Goal: Task Accomplishment & Management: Manage account settings

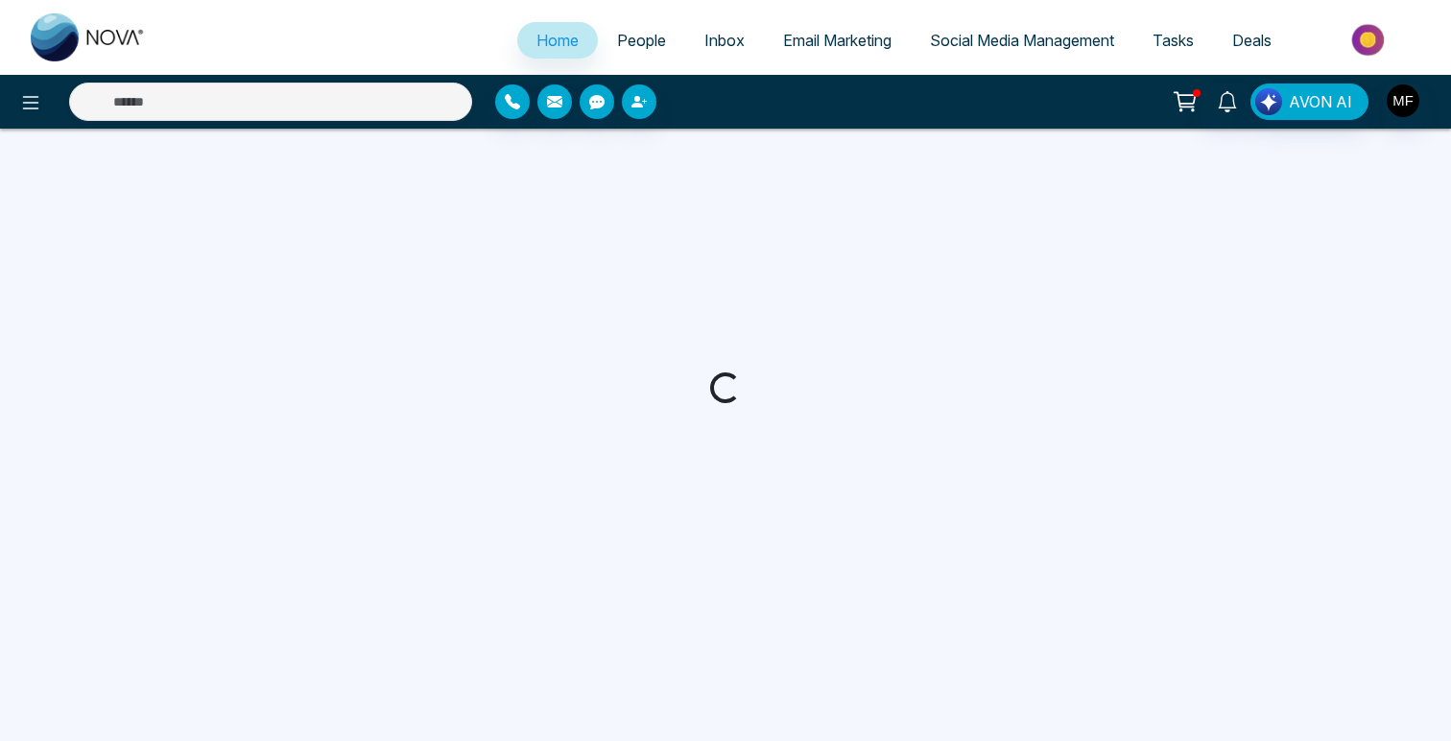
select select "*"
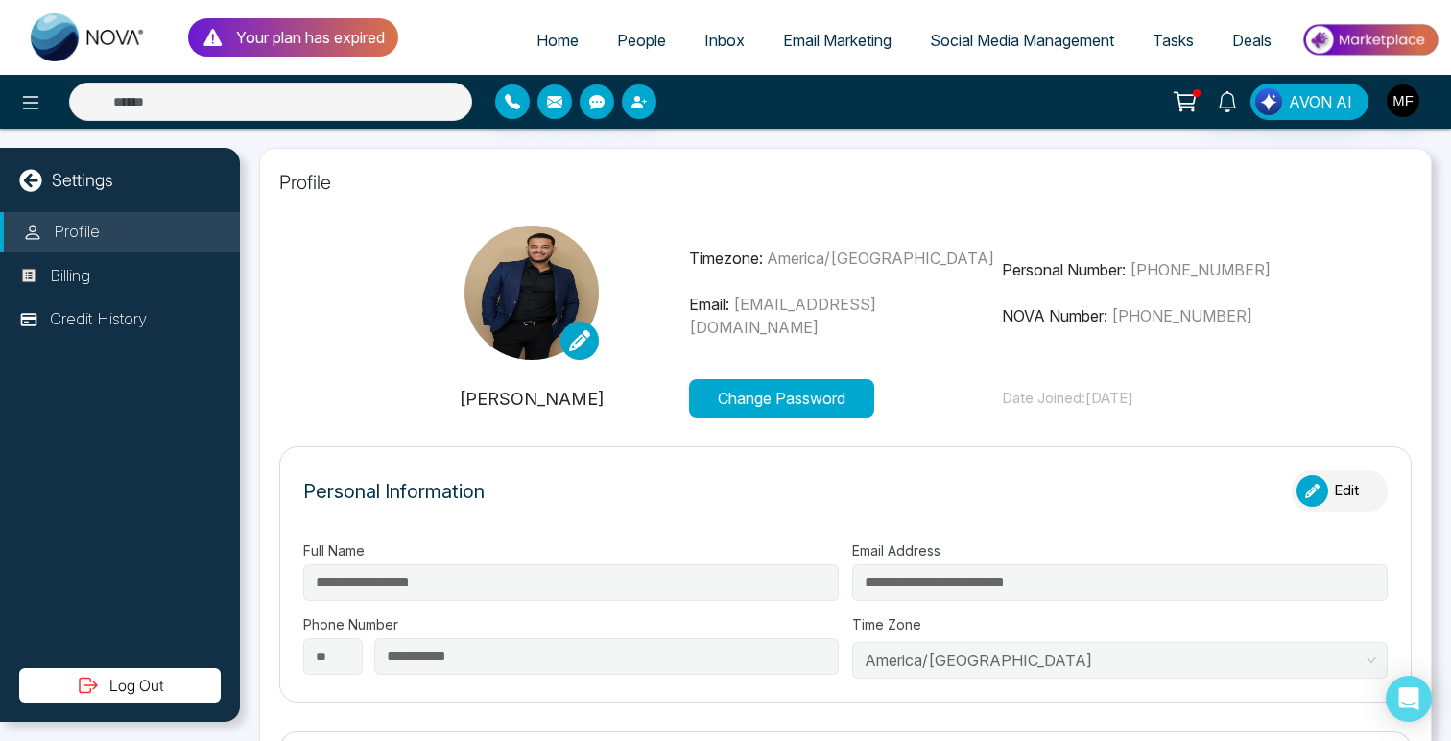
type input "**********"
click at [293, 44] on p "Your plan has expired" at bounding box center [310, 37] width 149 height 23
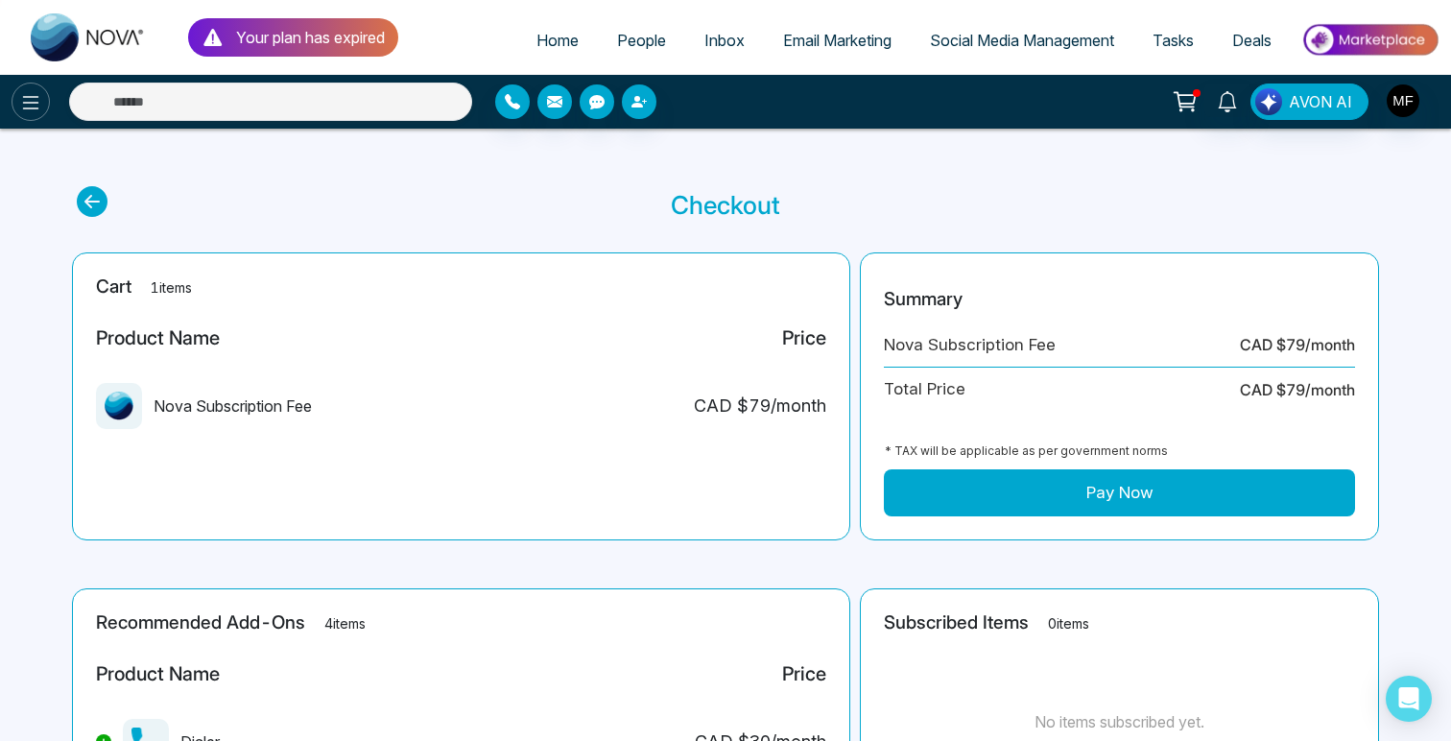
click at [14, 92] on button at bounding box center [31, 102] width 38 height 38
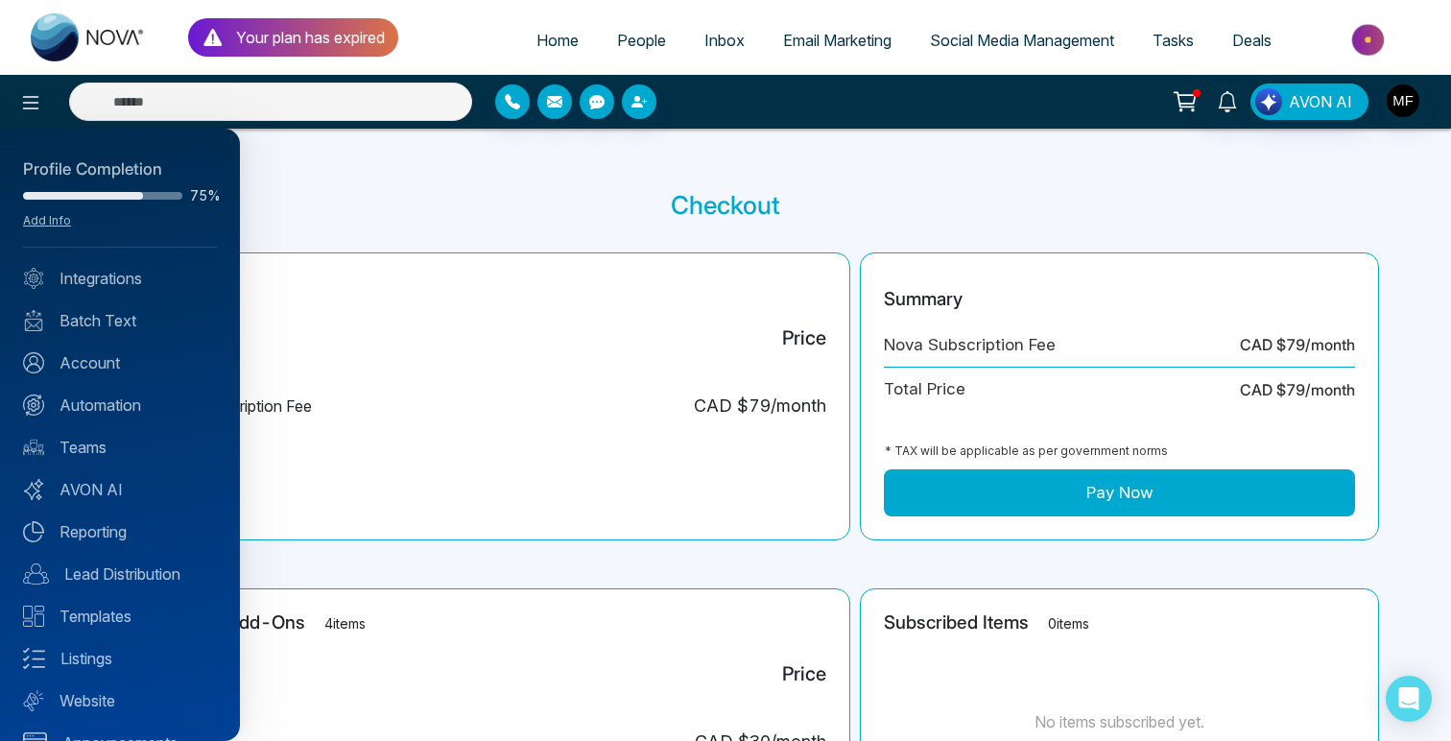
click at [109, 177] on div "Profile Completion" at bounding box center [120, 169] width 194 height 25
click at [49, 216] on link "Add Info" at bounding box center [47, 220] width 48 height 14
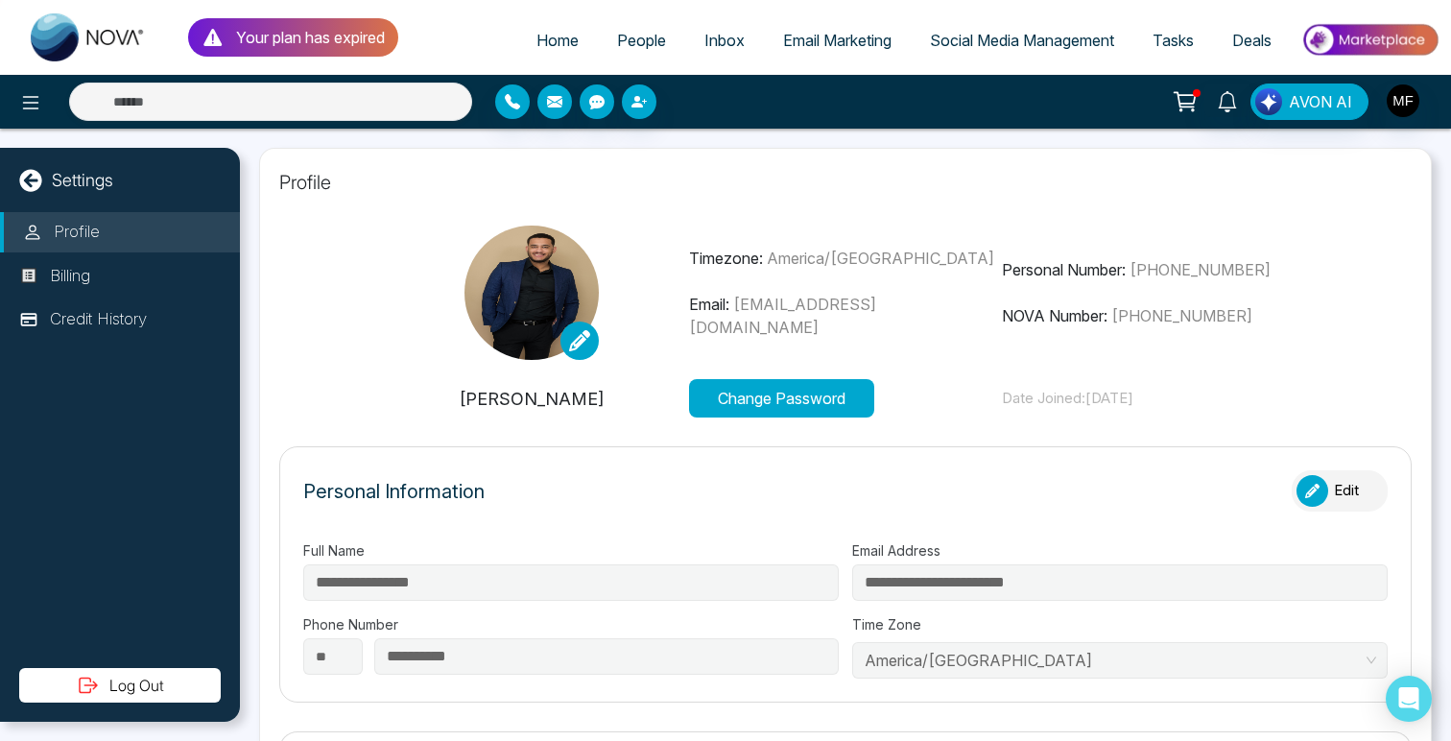
type input "**********"
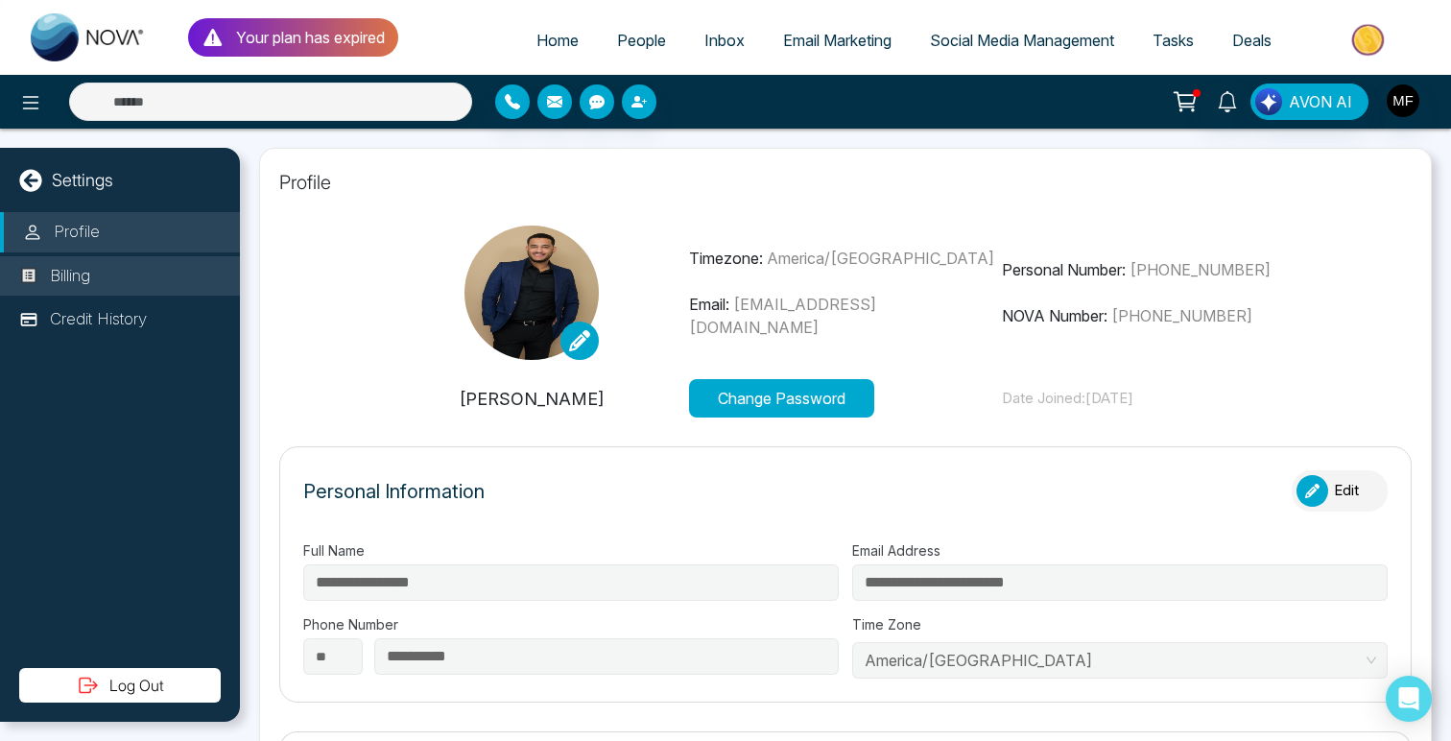
click at [122, 256] on li "Billing" at bounding box center [120, 276] width 240 height 40
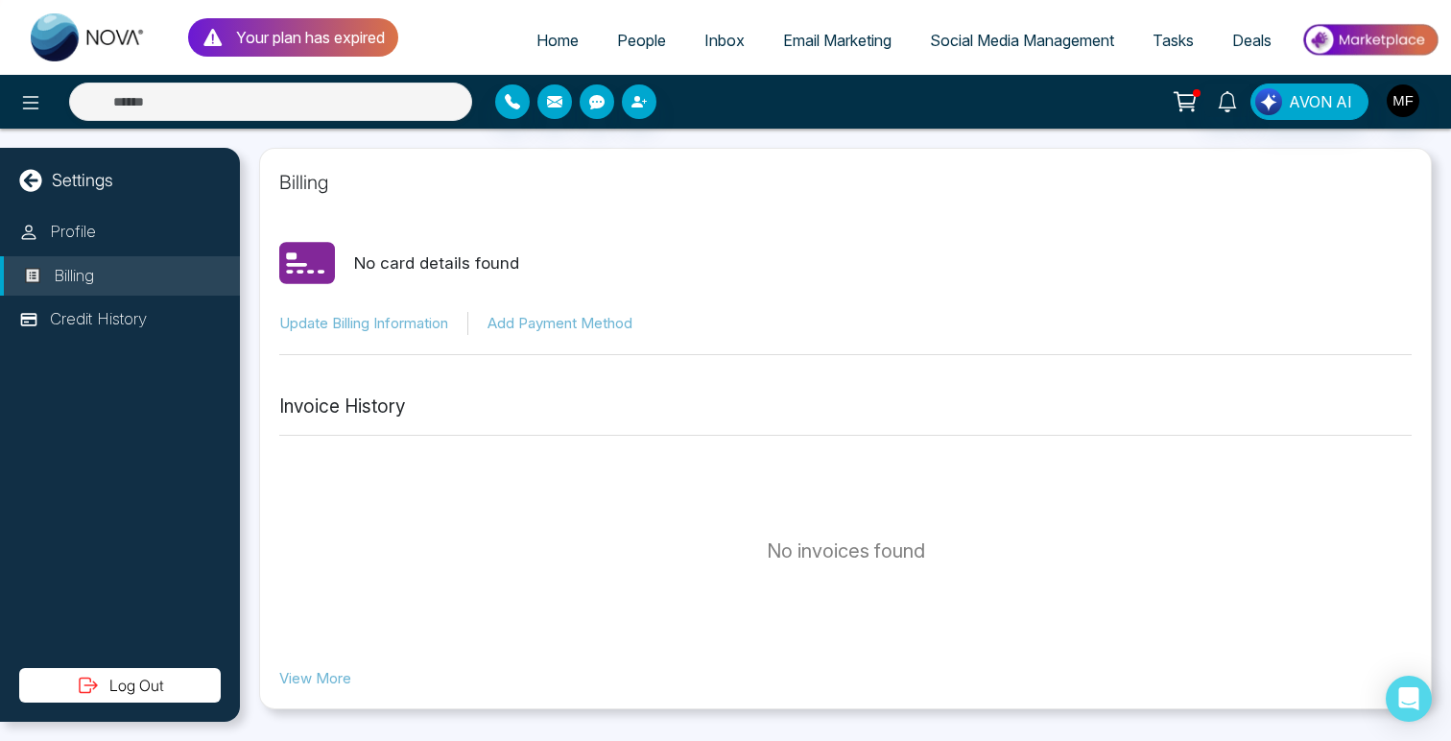
click at [1201, 98] on button at bounding box center [1185, 101] width 38 height 36
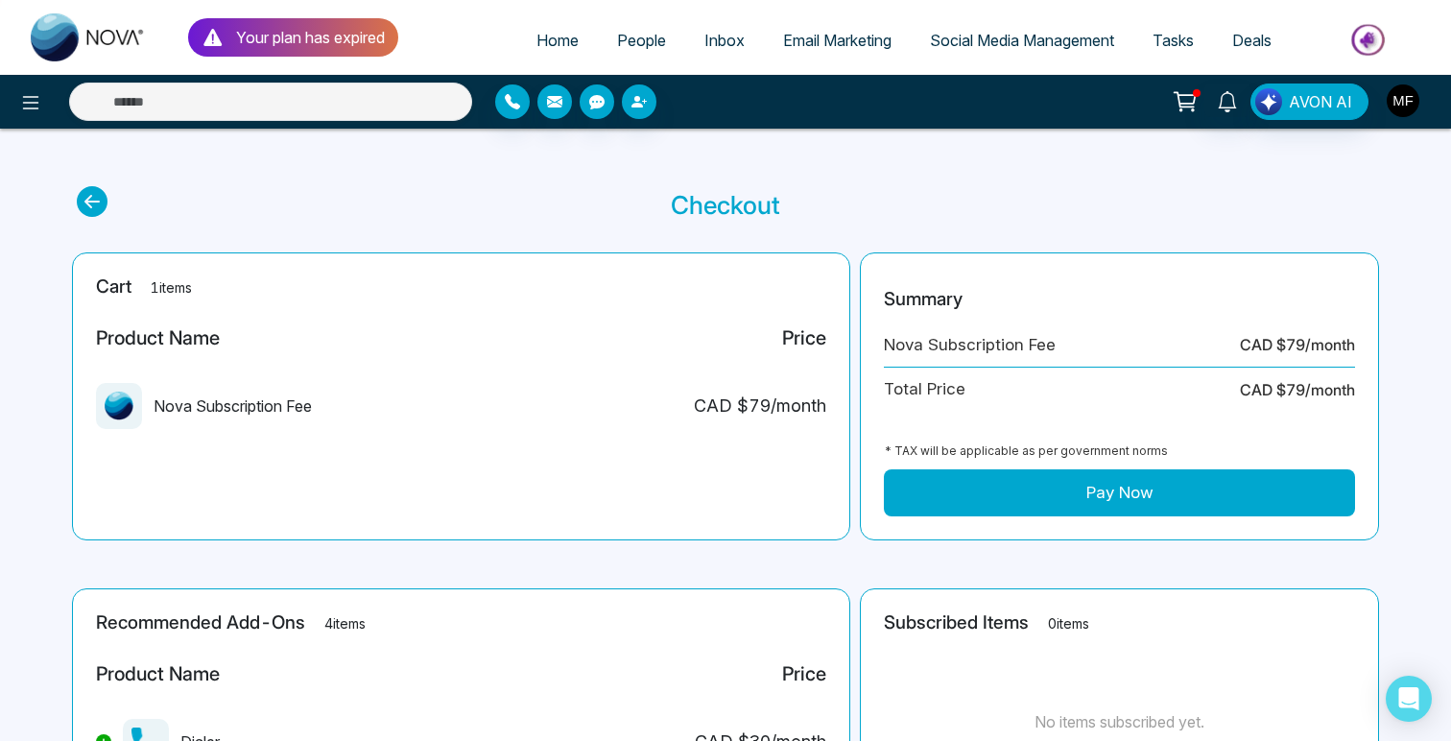
click at [1405, 107] on img "button" at bounding box center [1403, 100] width 33 height 33
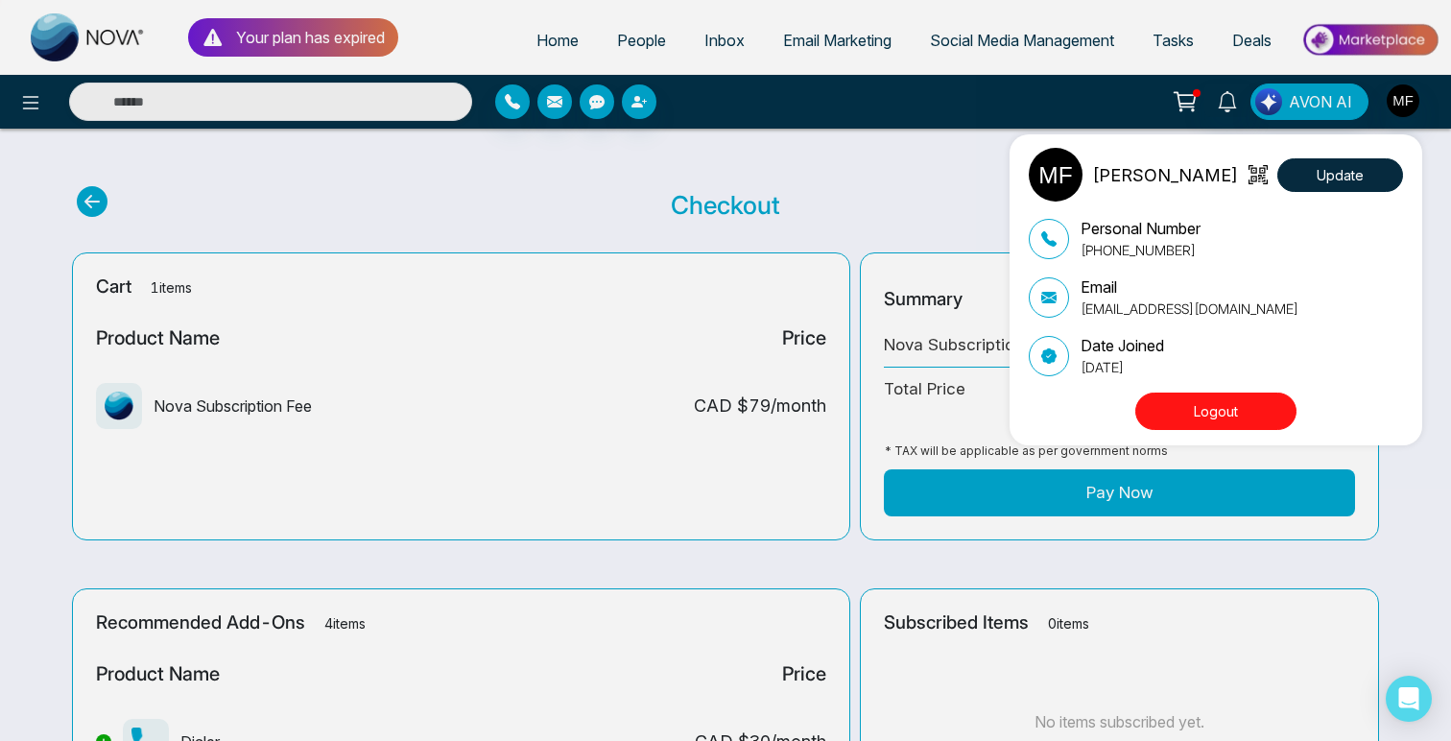
click at [1065, 174] on img at bounding box center [1056, 175] width 54 height 54
click at [878, 171] on div "Marwen Ferchichi Update Personal Number +14384598840 Email bourbagonestop@gmail…" at bounding box center [725, 370] width 1451 height 741
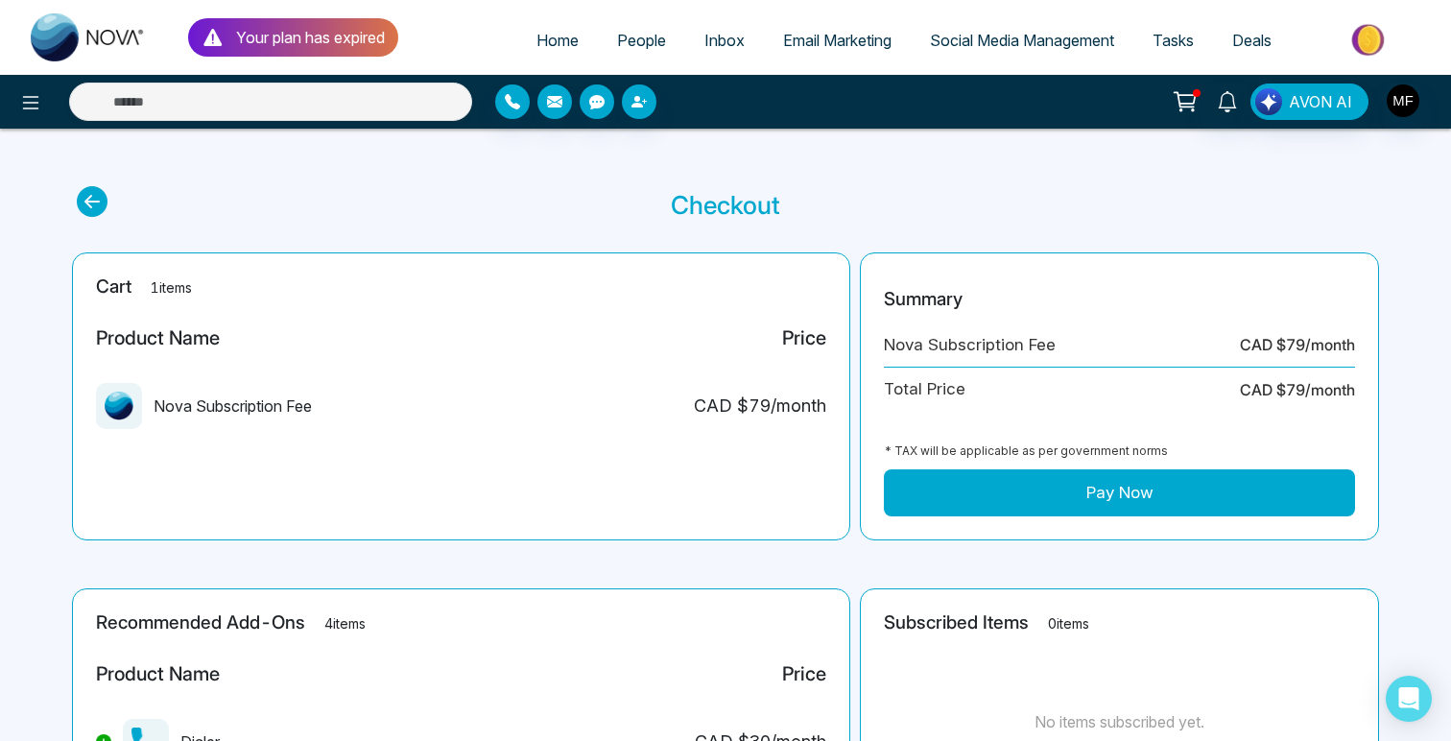
click at [329, 41] on p "Your plan has expired" at bounding box center [310, 37] width 149 height 23
click at [1246, 42] on span "Deals" at bounding box center [1251, 40] width 39 height 19
click at [1177, 43] on span "Tasks" at bounding box center [1173, 40] width 41 height 19
click at [1018, 35] on span "Social Media Management" at bounding box center [1022, 40] width 184 height 19
click at [1366, 41] on img at bounding box center [1369, 39] width 139 height 43
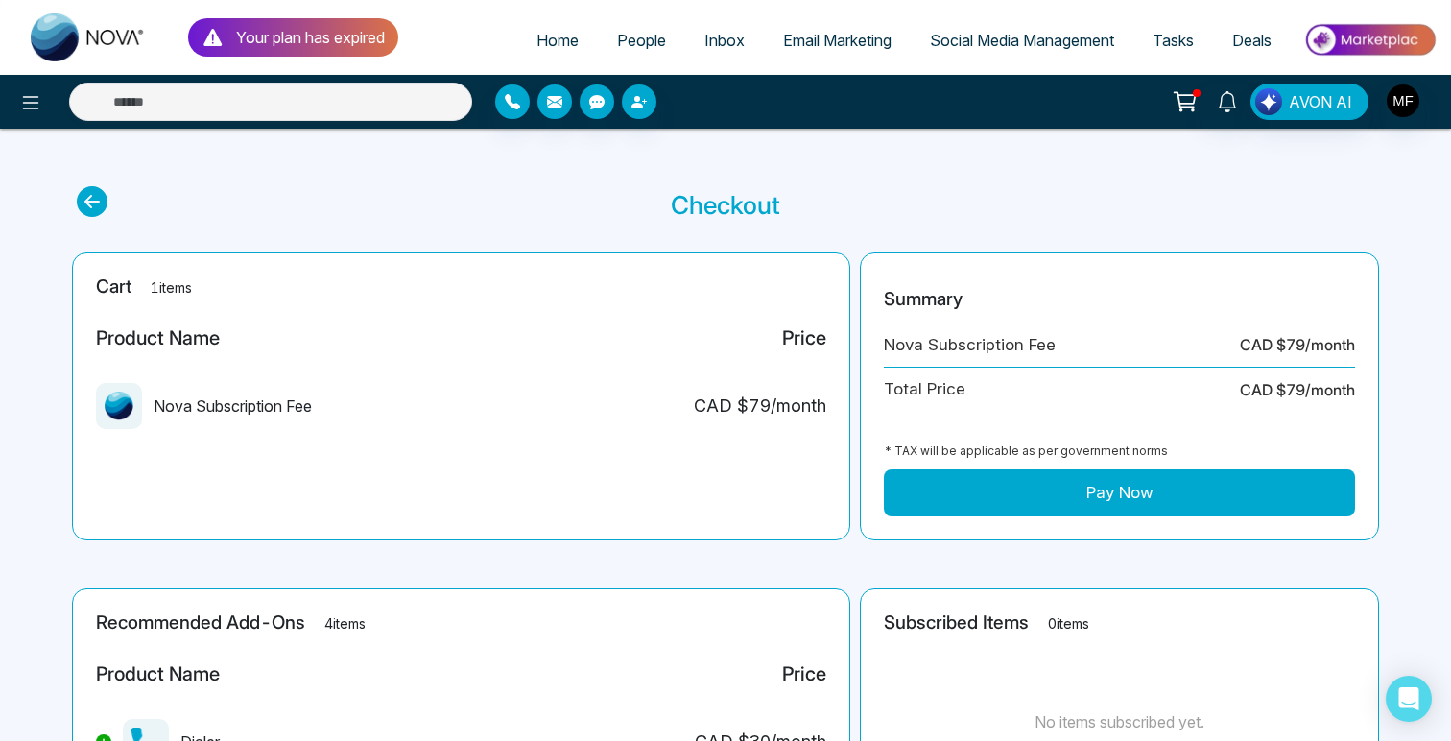
select select
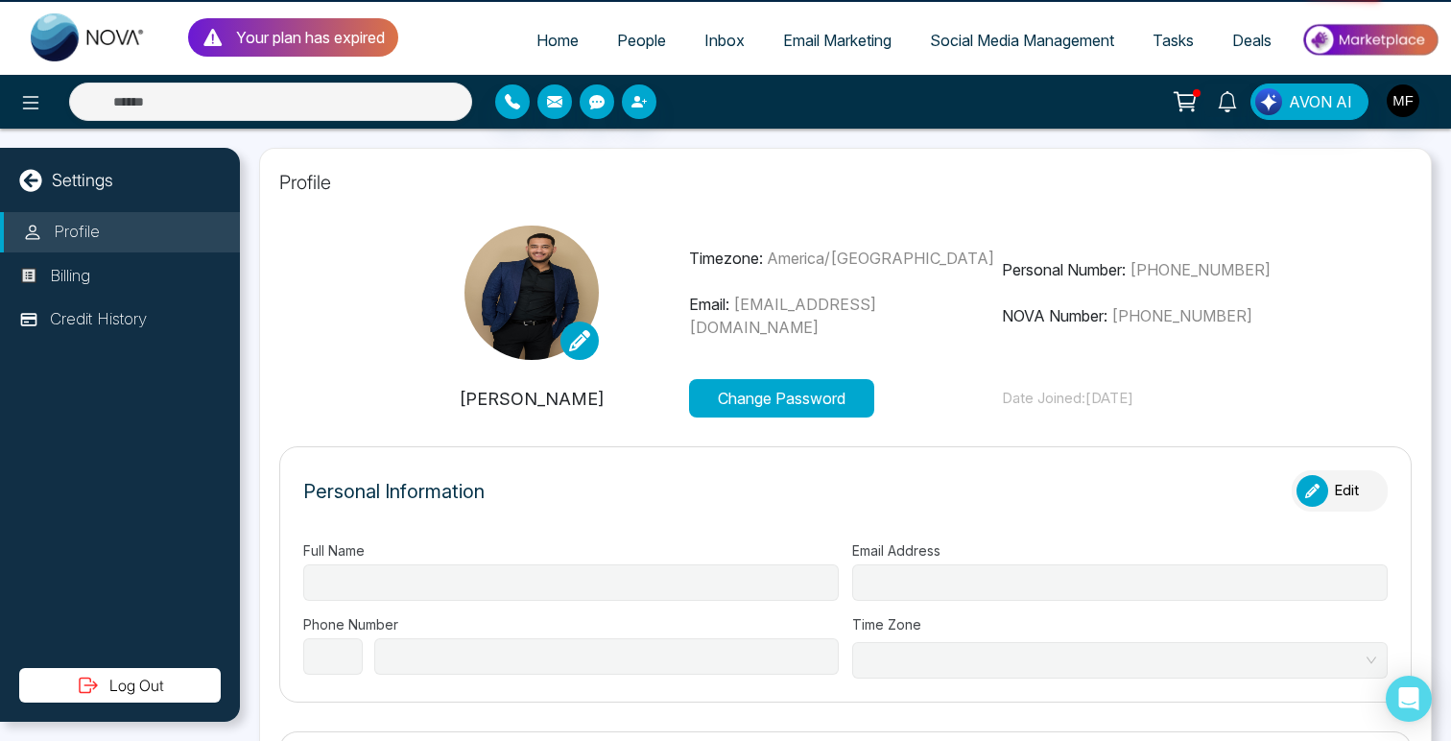
type input "**********"
select select "**"
type input "**********"
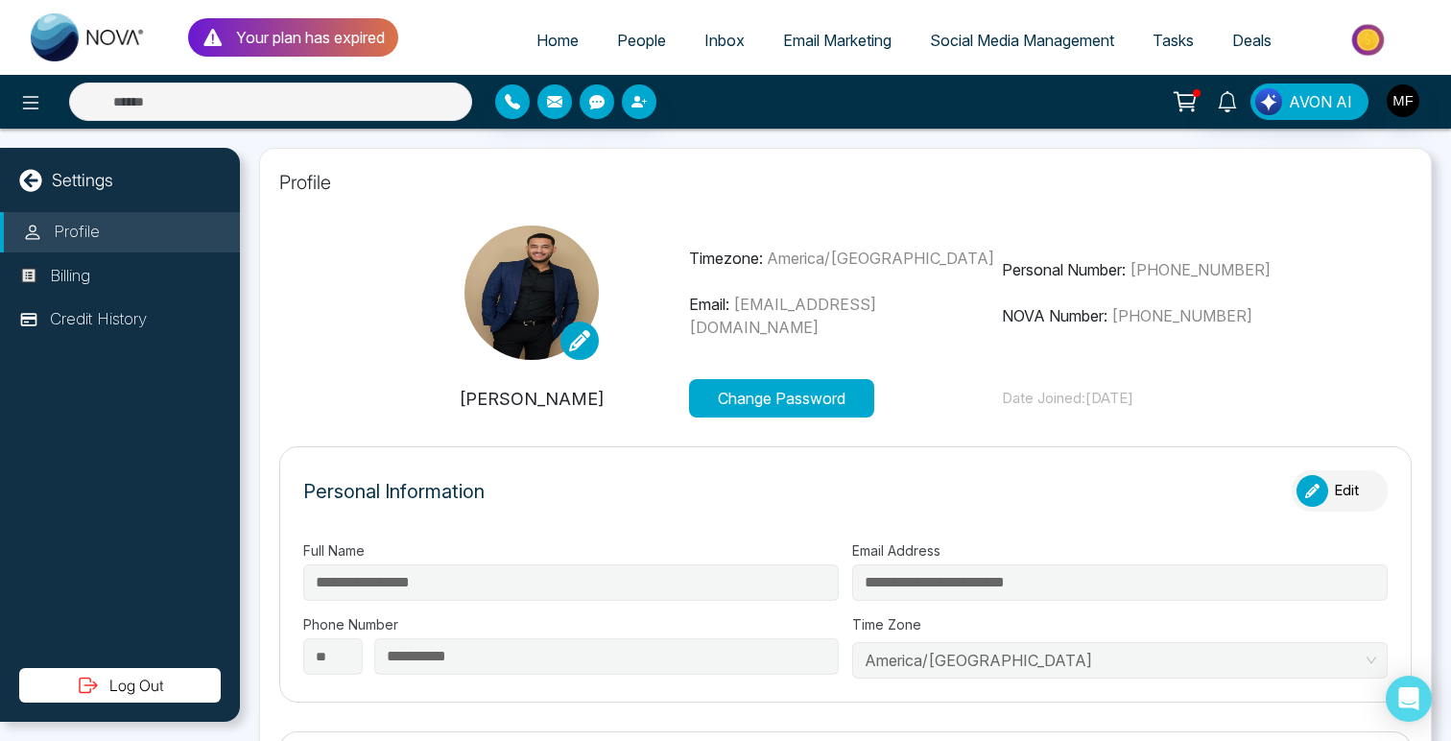
type input "**********"
click at [29, 111] on icon at bounding box center [30, 102] width 23 height 23
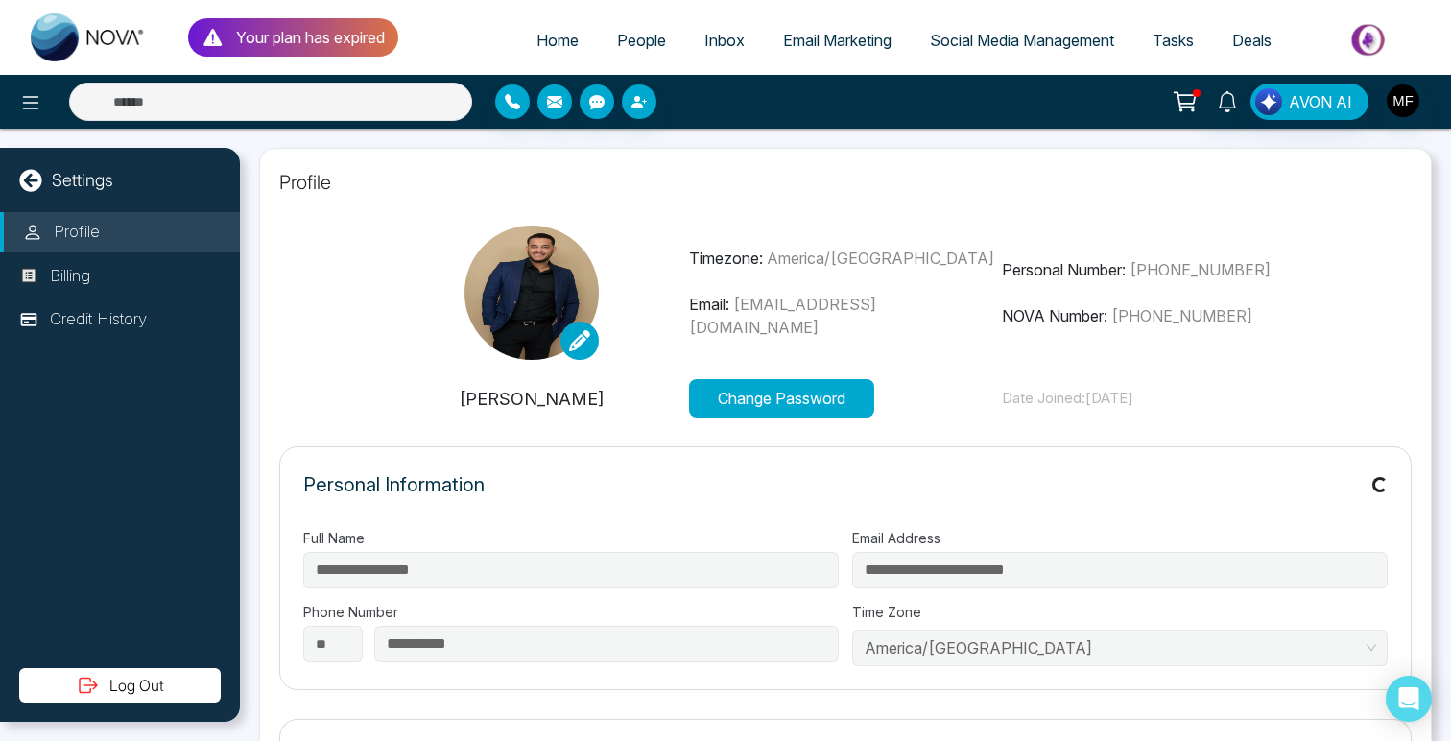
type input "**********"
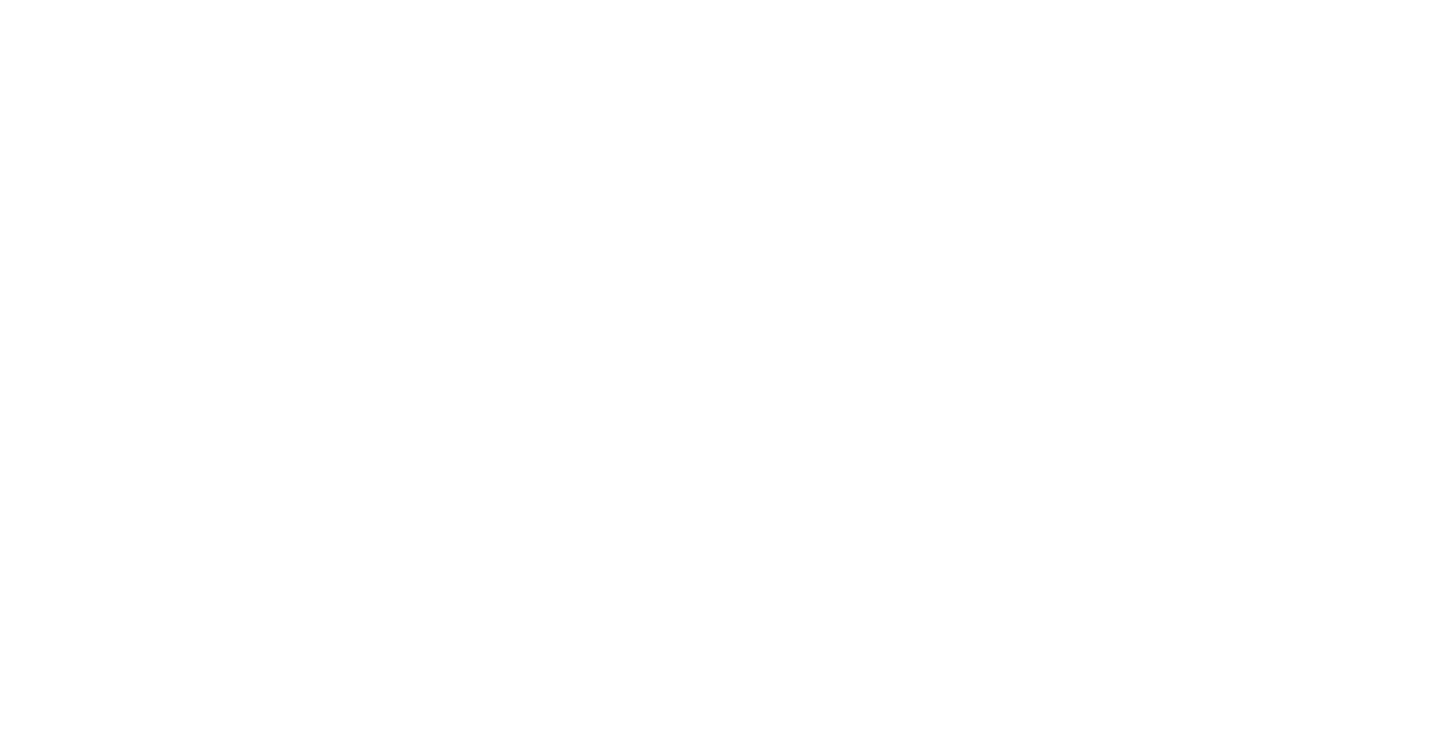
select select "*"
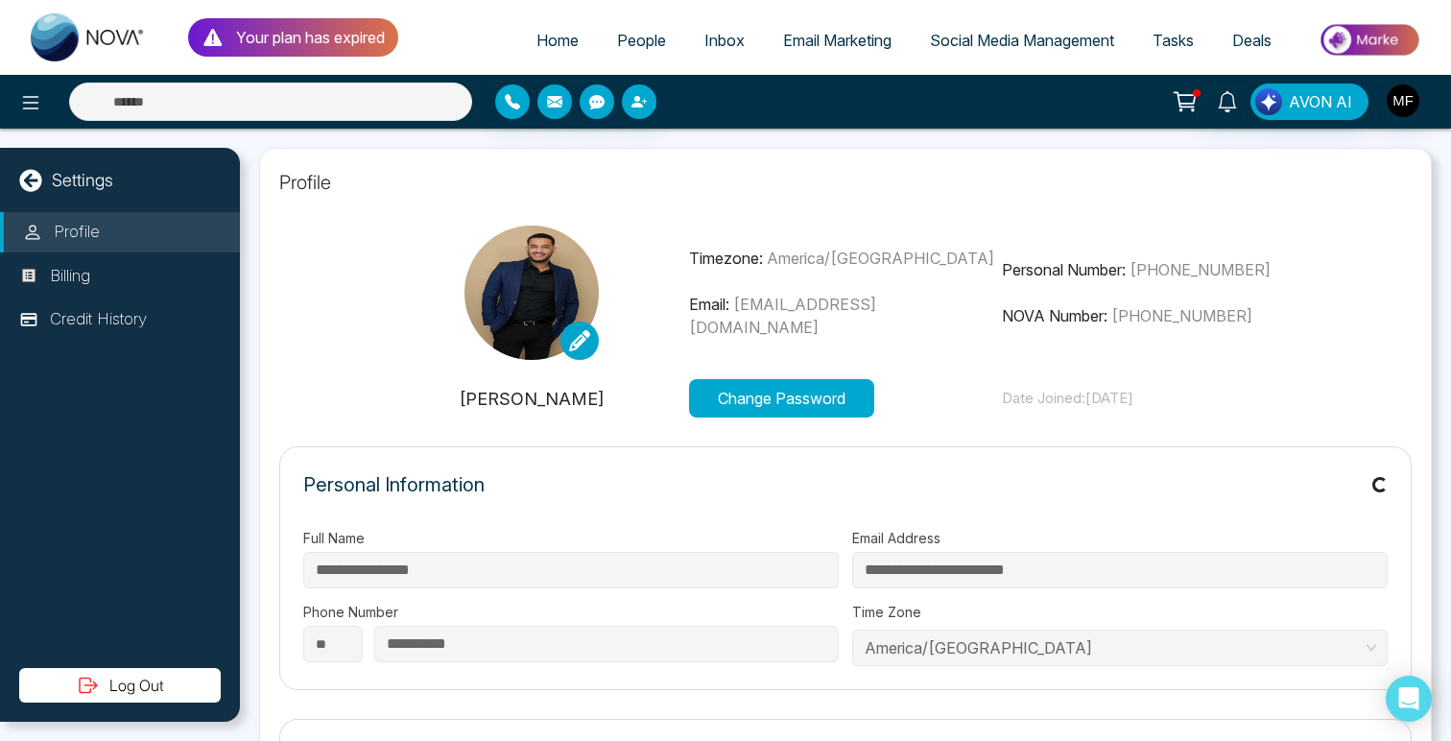
type input "**********"
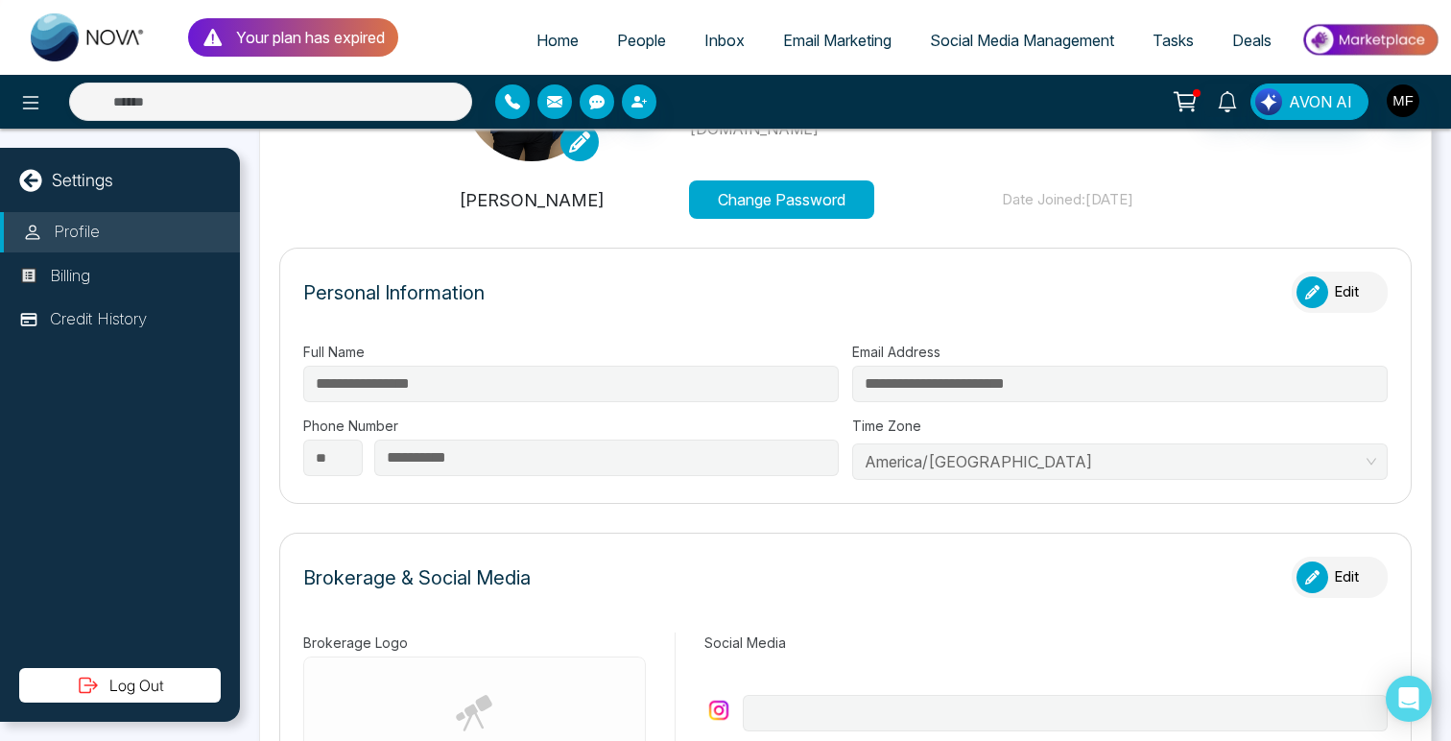
scroll to position [214, 0]
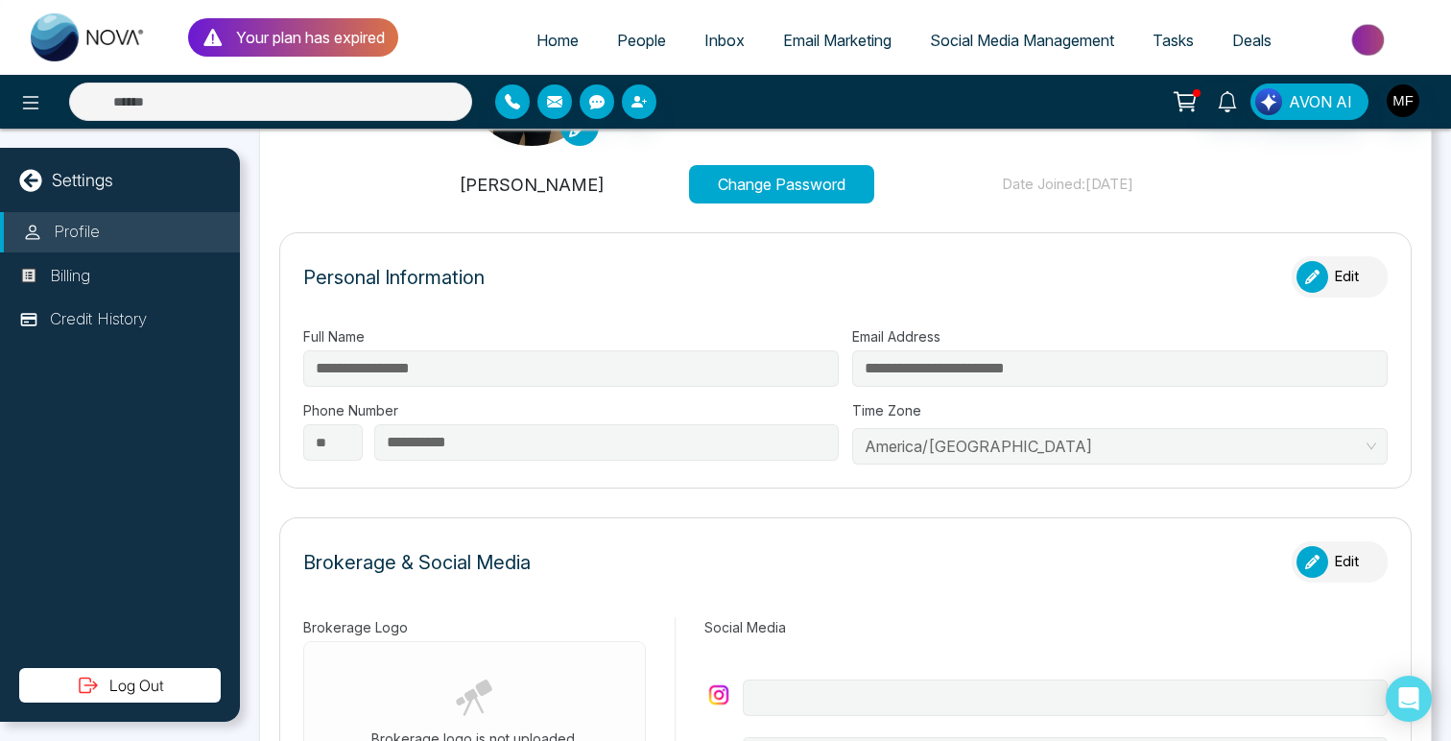
click at [842, 398] on div "**********" at bounding box center [845, 395] width 1084 height 138
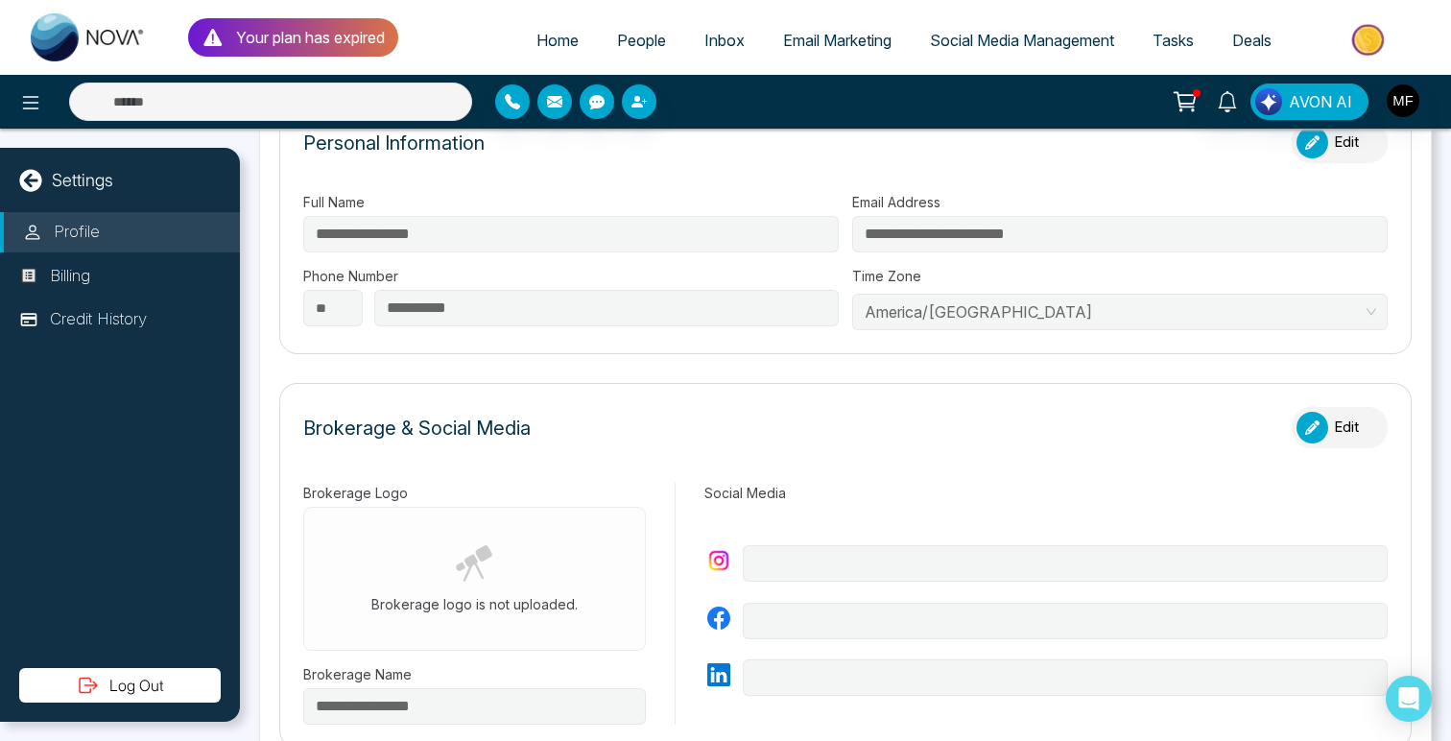
scroll to position [0, 0]
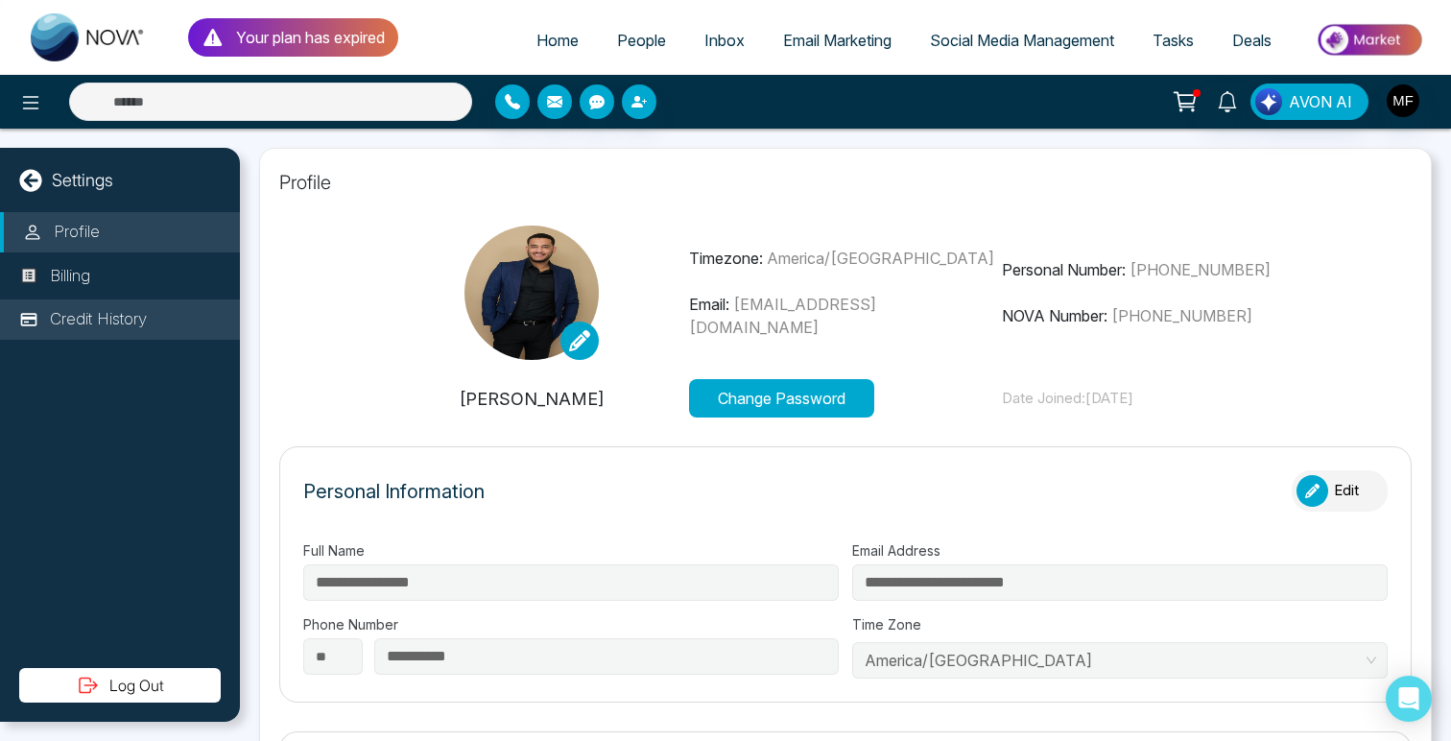
click at [100, 326] on p "Credit History" at bounding box center [98, 319] width 97 height 25
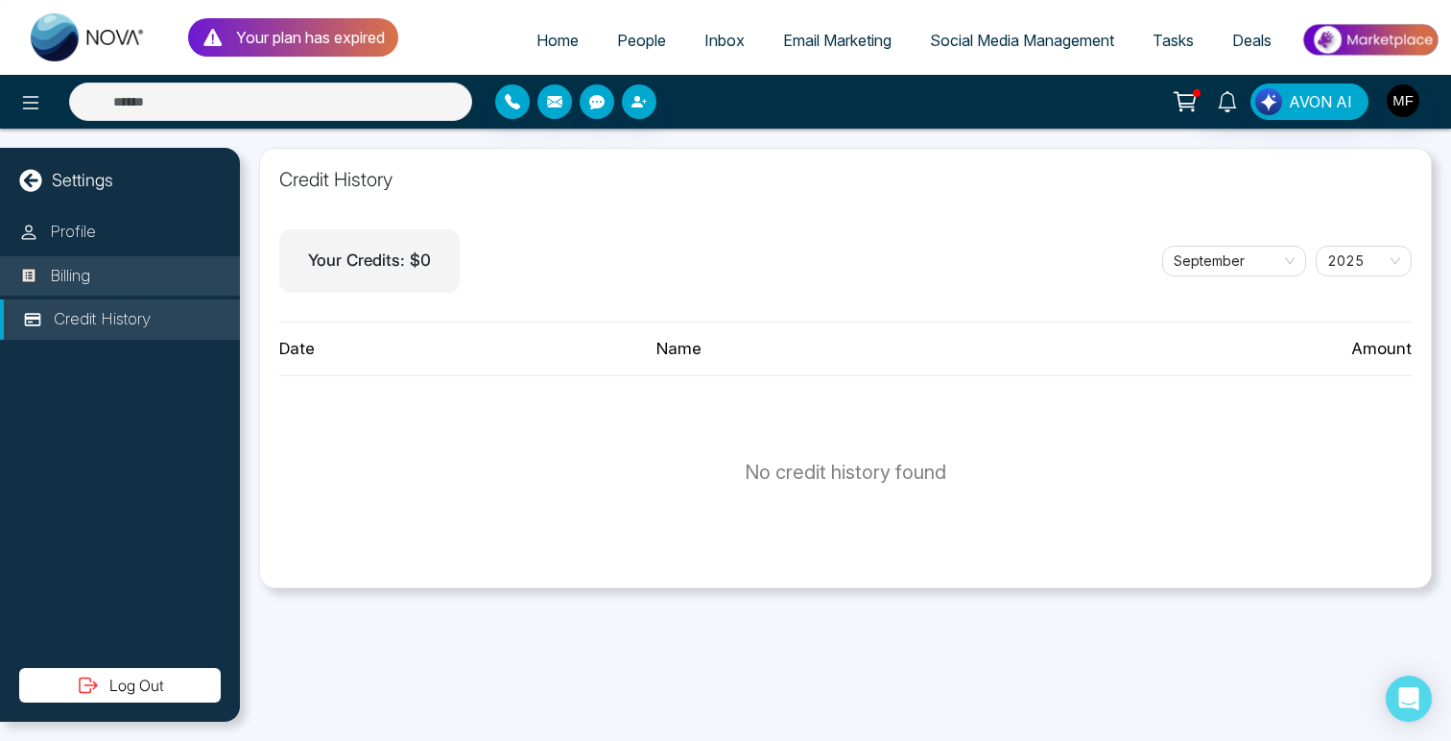
click at [108, 268] on li "Billing" at bounding box center [120, 276] width 240 height 40
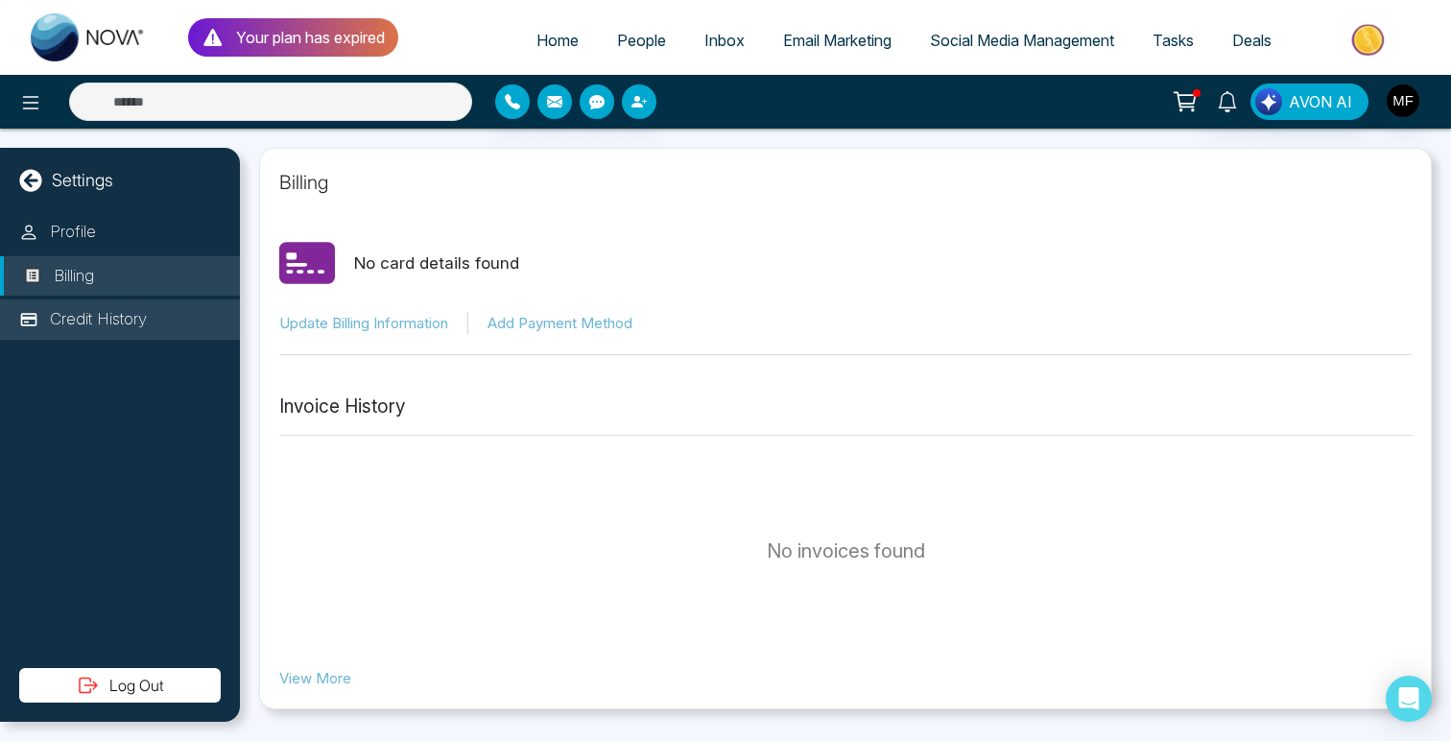
click at [147, 320] on p "Credit History" at bounding box center [98, 319] width 97 height 25
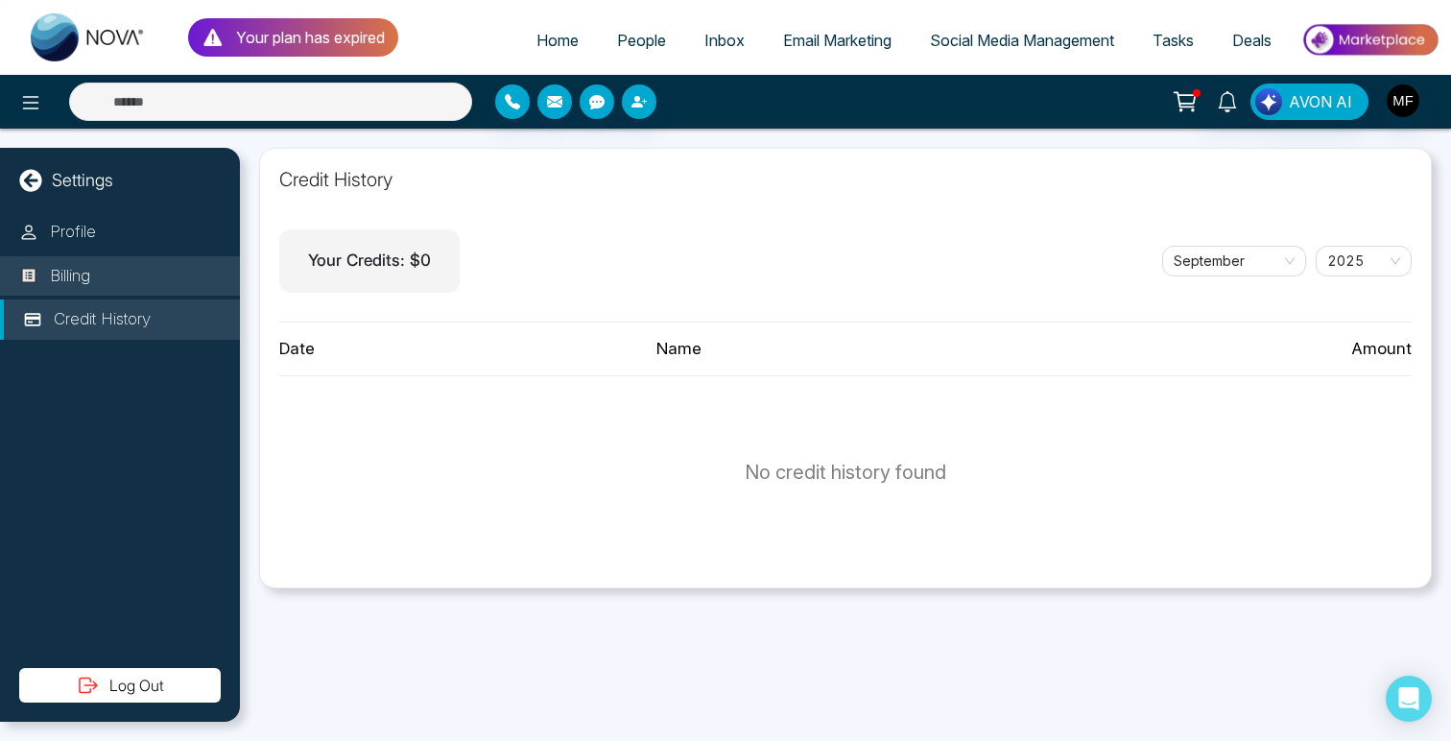
click at [90, 280] on p "Billing" at bounding box center [70, 276] width 40 height 25
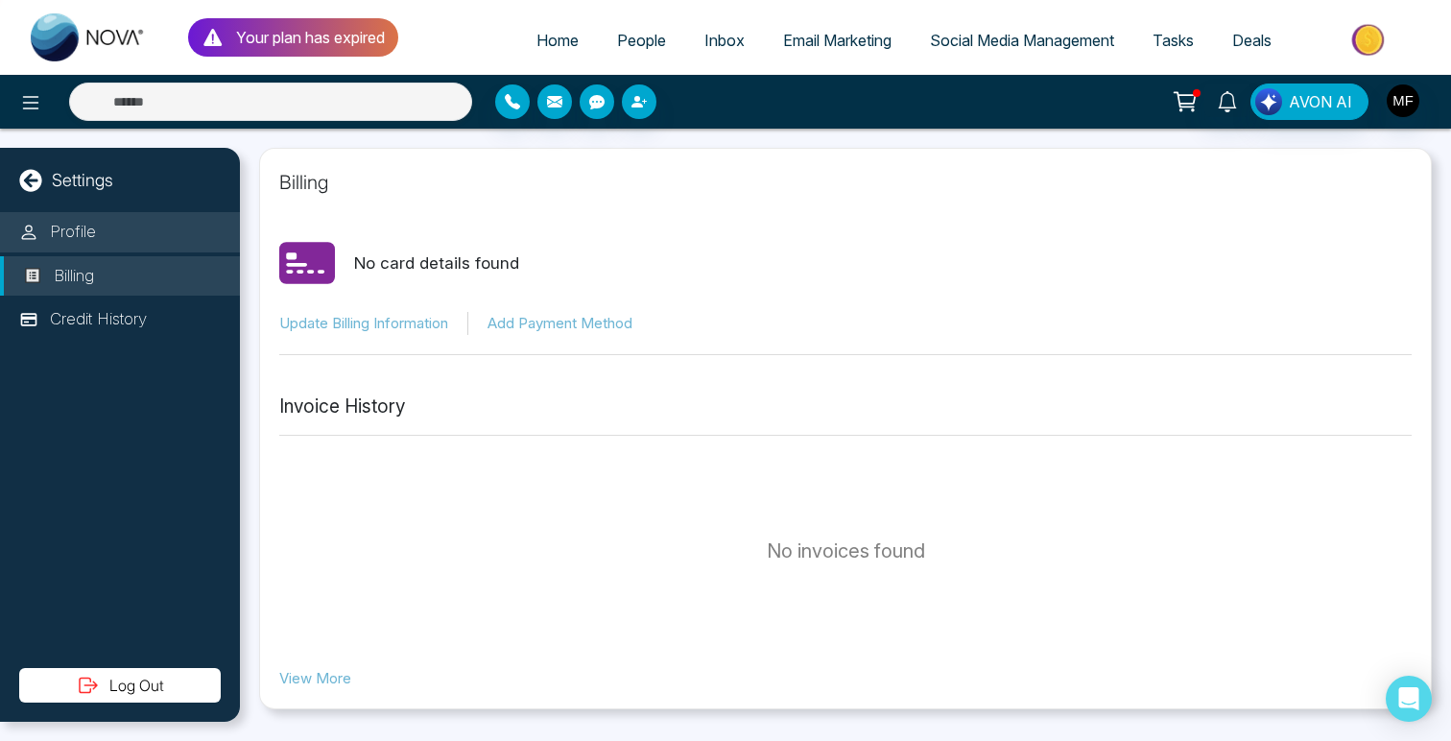
click at [118, 236] on li "Profile" at bounding box center [120, 232] width 240 height 40
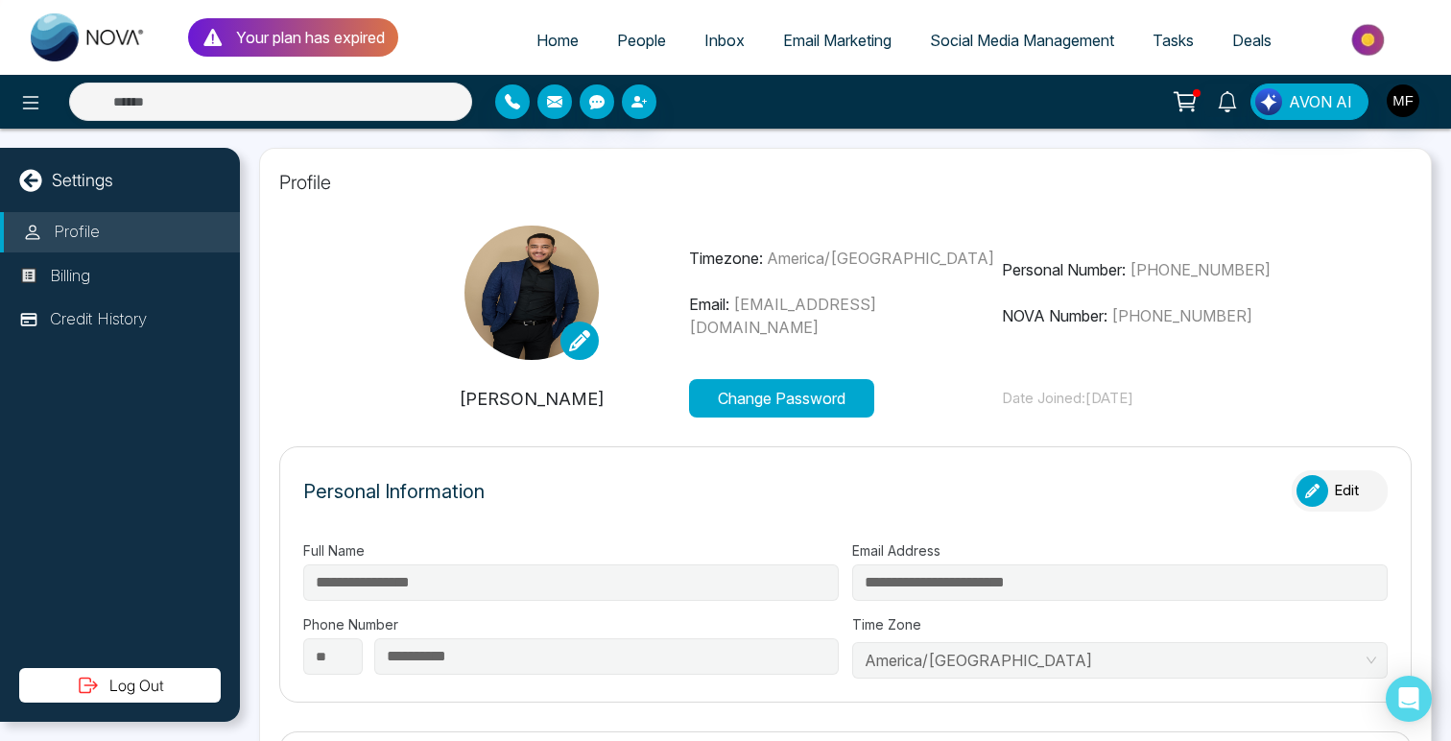
type input "**********"
click at [106, 166] on div "Settings Profile Billing Credit History Log Out" at bounding box center [120, 435] width 240 height 574
click at [42, 178] on div "Settings" at bounding box center [120, 180] width 240 height 26
click at [32, 179] on icon at bounding box center [30, 180] width 23 height 23
click at [36, 117] on button at bounding box center [31, 102] width 38 height 38
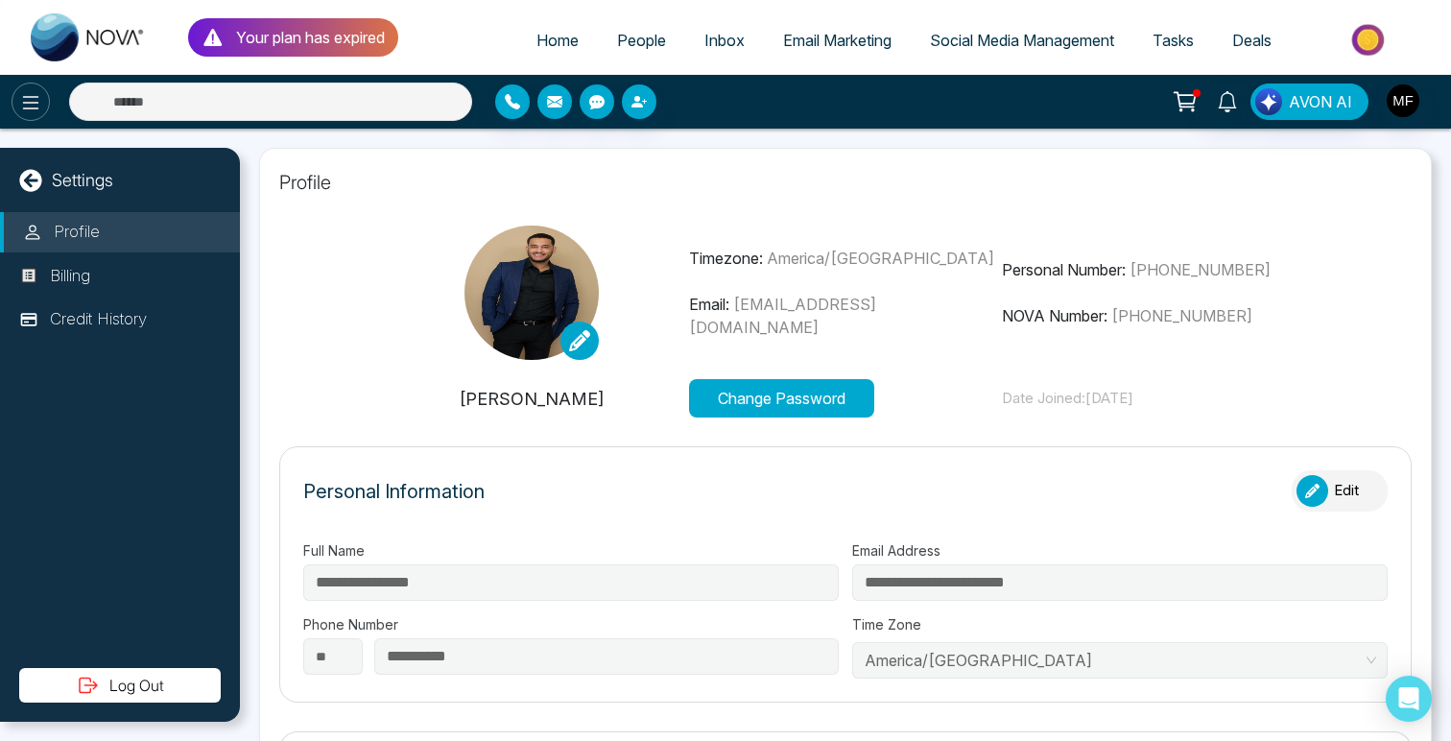
click at [26, 107] on icon at bounding box center [31, 102] width 16 height 13
click at [64, 55] on img at bounding box center [88, 37] width 115 height 48
type input "**********"
click at [542, 37] on span "Home" at bounding box center [557, 40] width 42 height 19
click at [643, 36] on span "People" at bounding box center [641, 40] width 49 height 19
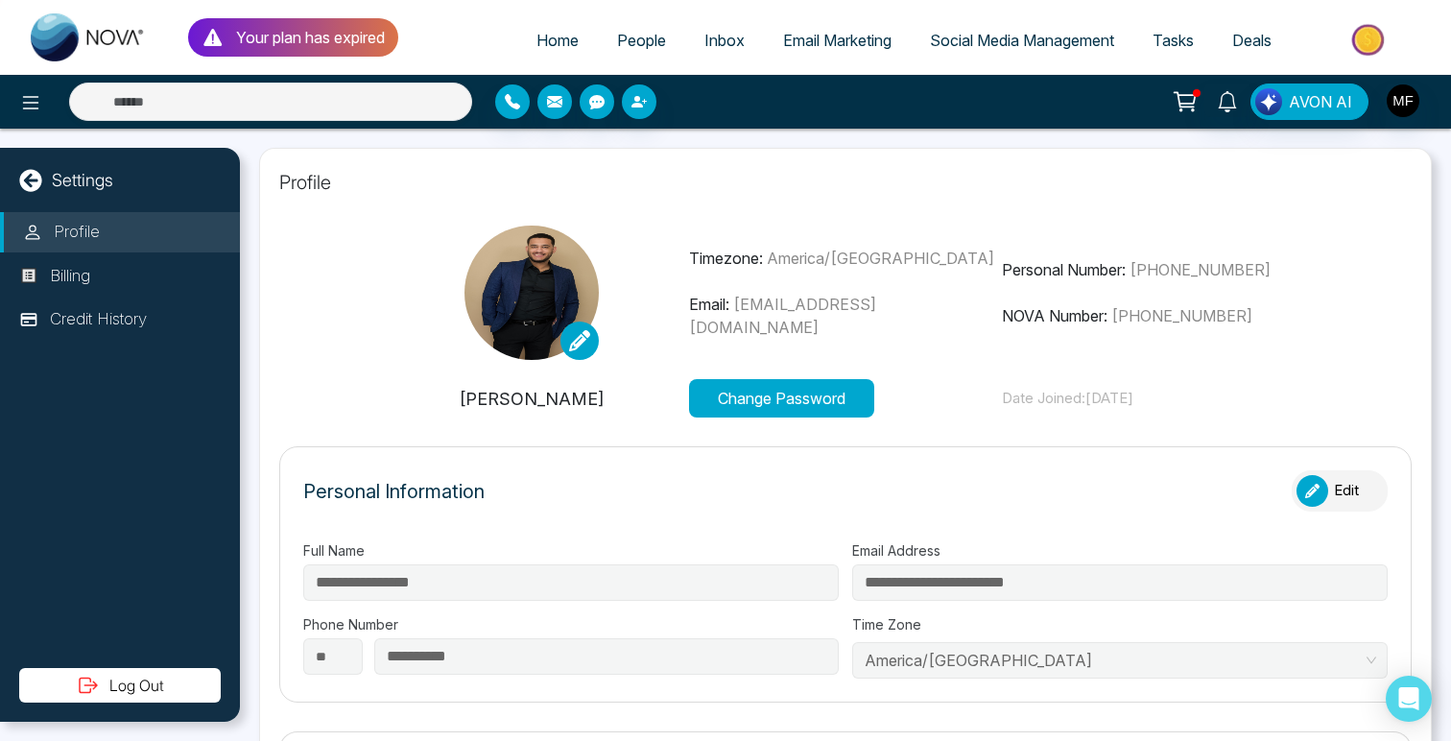
click at [714, 42] on span "Inbox" at bounding box center [724, 40] width 40 height 19
click at [813, 35] on span "Email Marketing" at bounding box center [837, 40] width 108 height 19
click at [997, 26] on link "Social Media Management" at bounding box center [1022, 40] width 223 height 36
click at [1194, 47] on link "Tasks" at bounding box center [1173, 40] width 80 height 36
click at [303, 44] on p "Your plan has expired" at bounding box center [310, 37] width 149 height 23
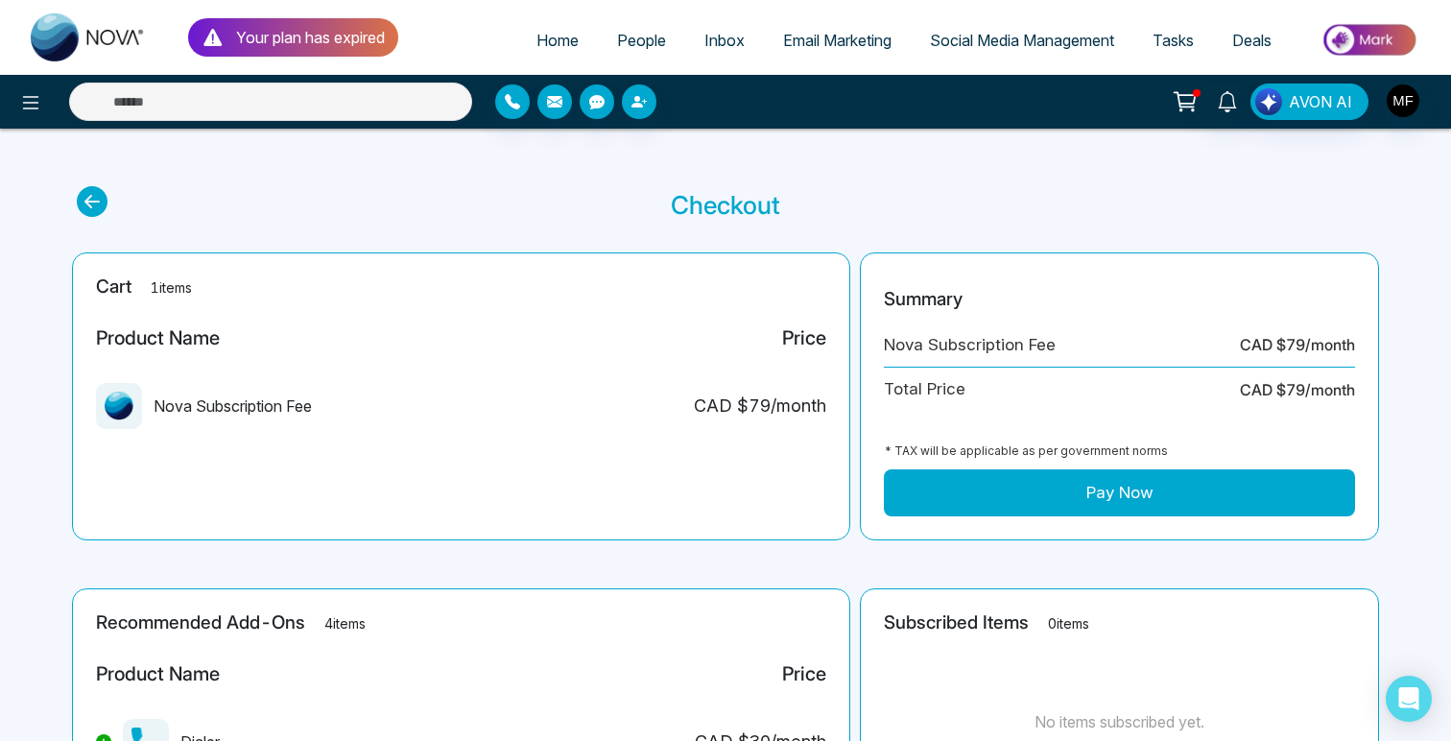
click at [1199, 105] on icon at bounding box center [1185, 101] width 27 height 27
click at [1190, 106] on icon at bounding box center [1185, 101] width 27 height 27
click at [1234, 104] on icon at bounding box center [1227, 101] width 21 height 21
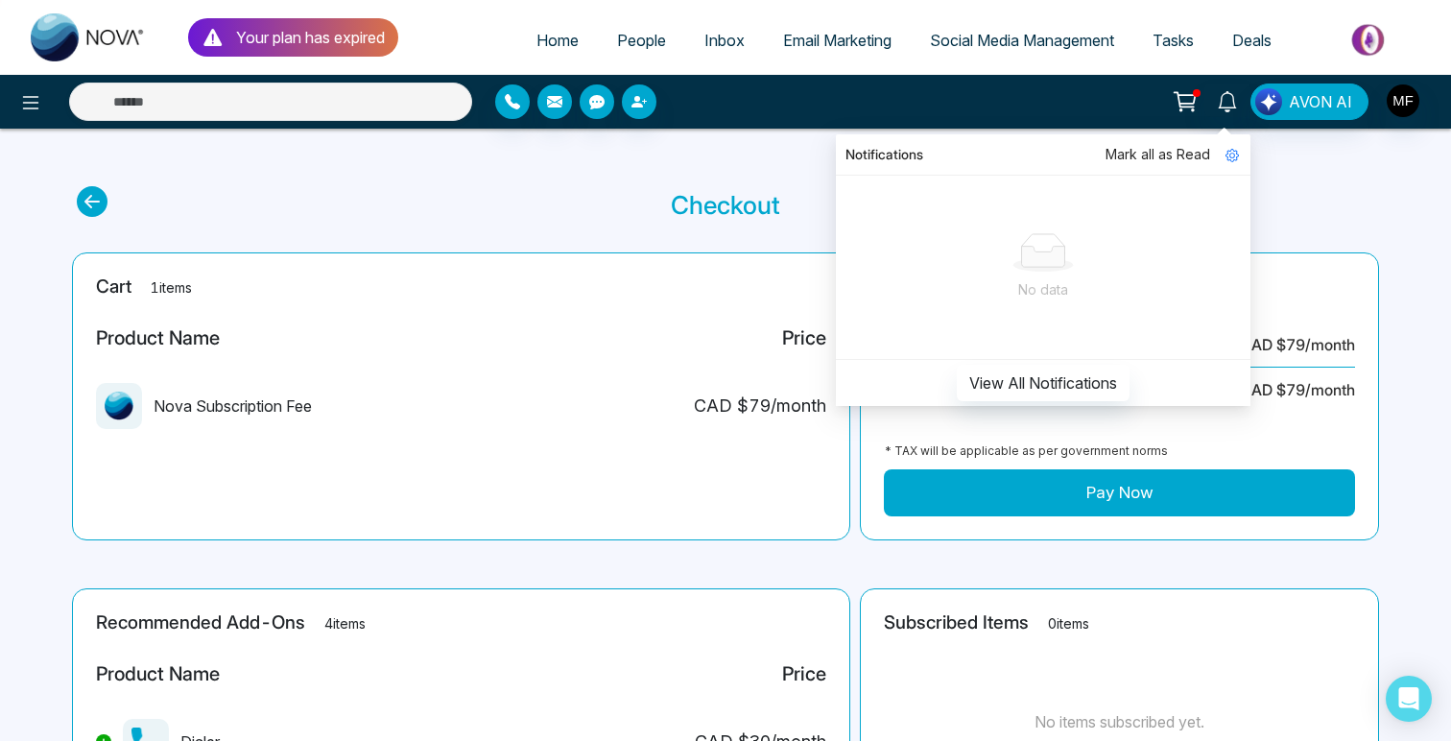
click at [1281, 182] on main "Checkout Cart 1 items Product Name Price Nova Subscription Fee CAD $ 79 /month …" at bounding box center [725, 612] width 1451 height 966
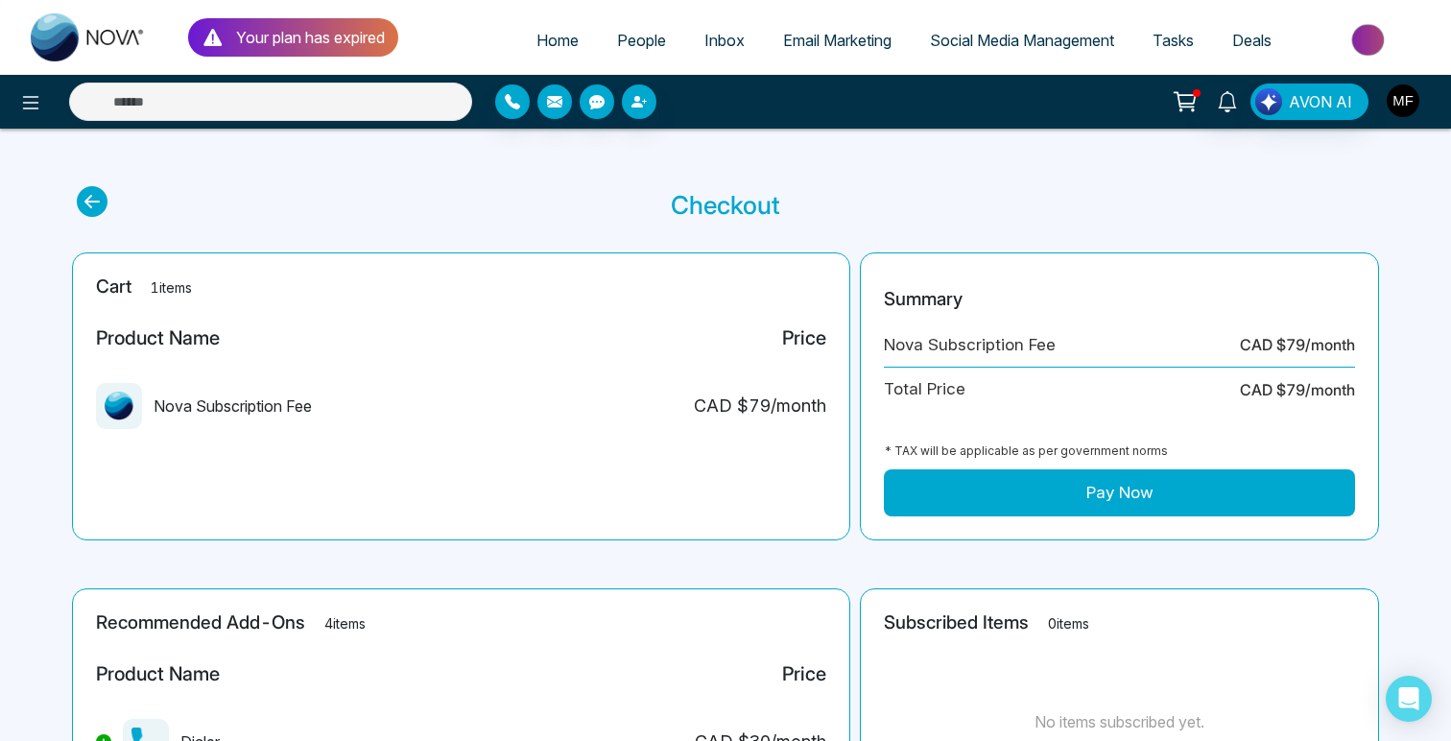
click at [1407, 105] on img "button" at bounding box center [1403, 100] width 33 height 33
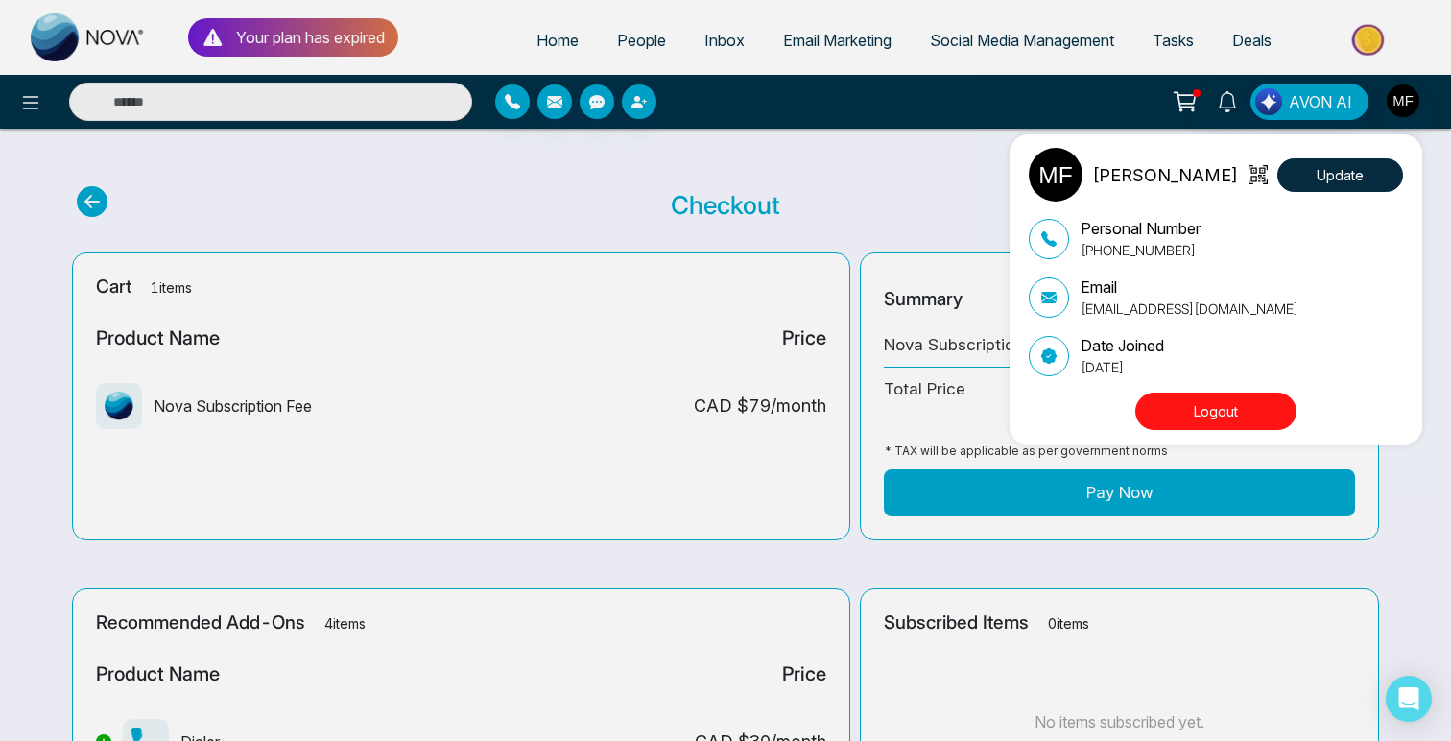
click at [789, 173] on div "Marwen Ferchichi Update Personal Number +14384598840 Email bourbagonestop@gmail…" at bounding box center [725, 370] width 1451 height 741
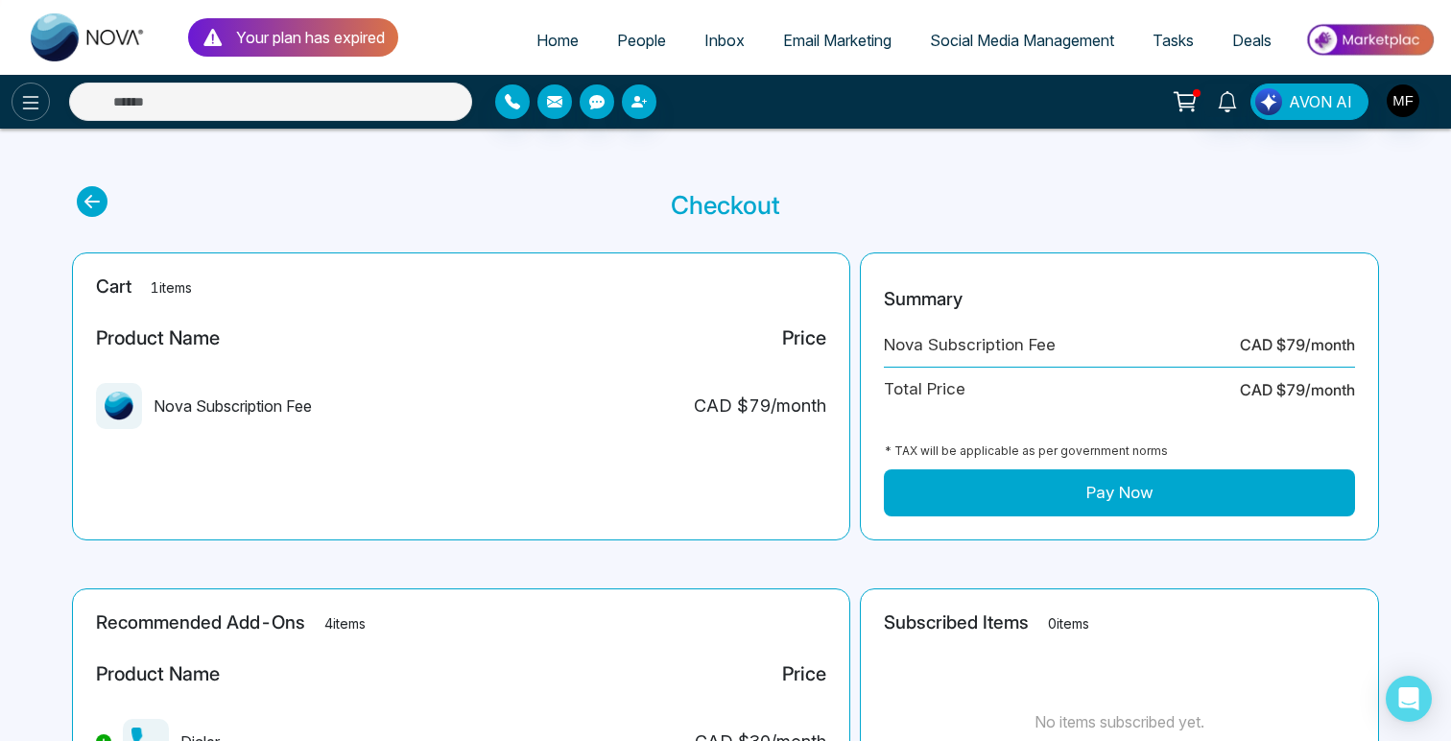
click at [40, 102] on icon at bounding box center [30, 102] width 23 height 23
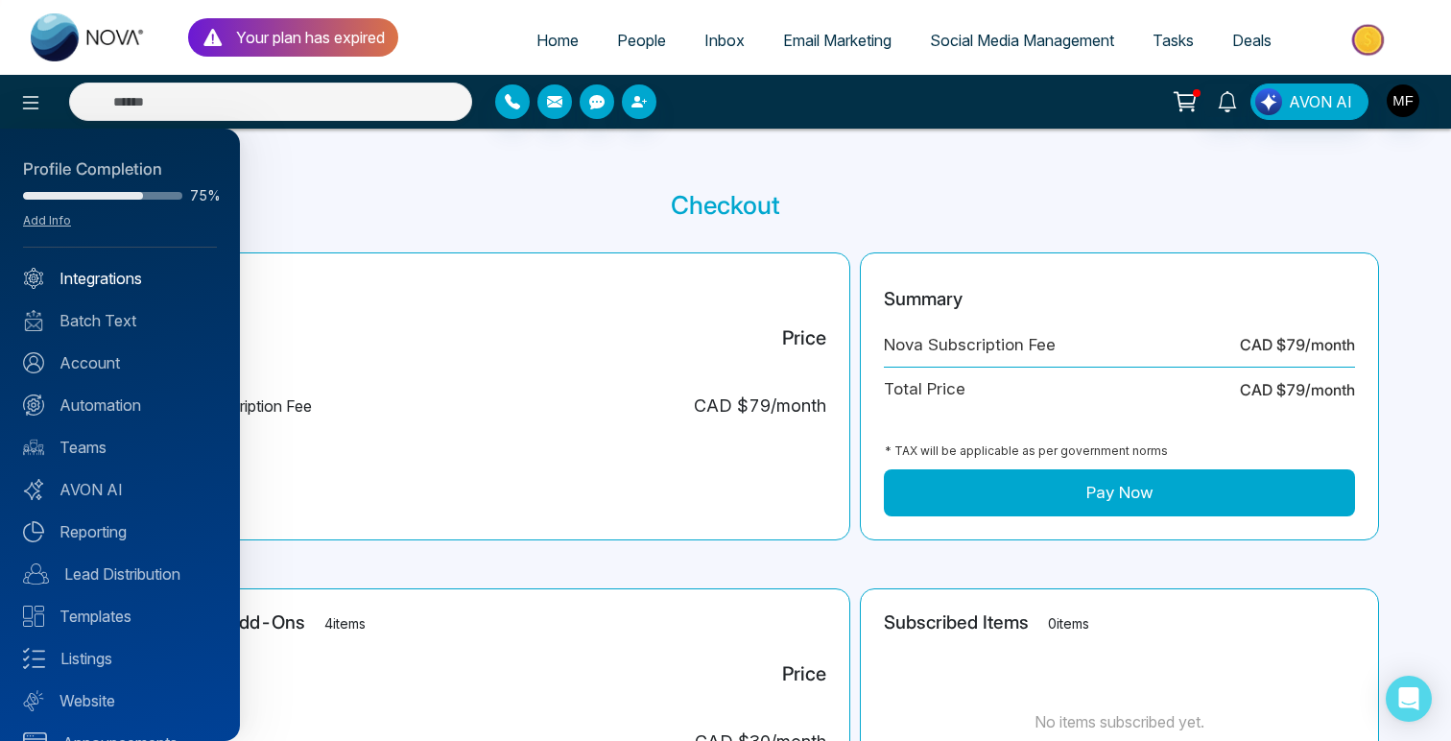
click at [81, 286] on link "Integrations" at bounding box center [120, 278] width 194 height 23
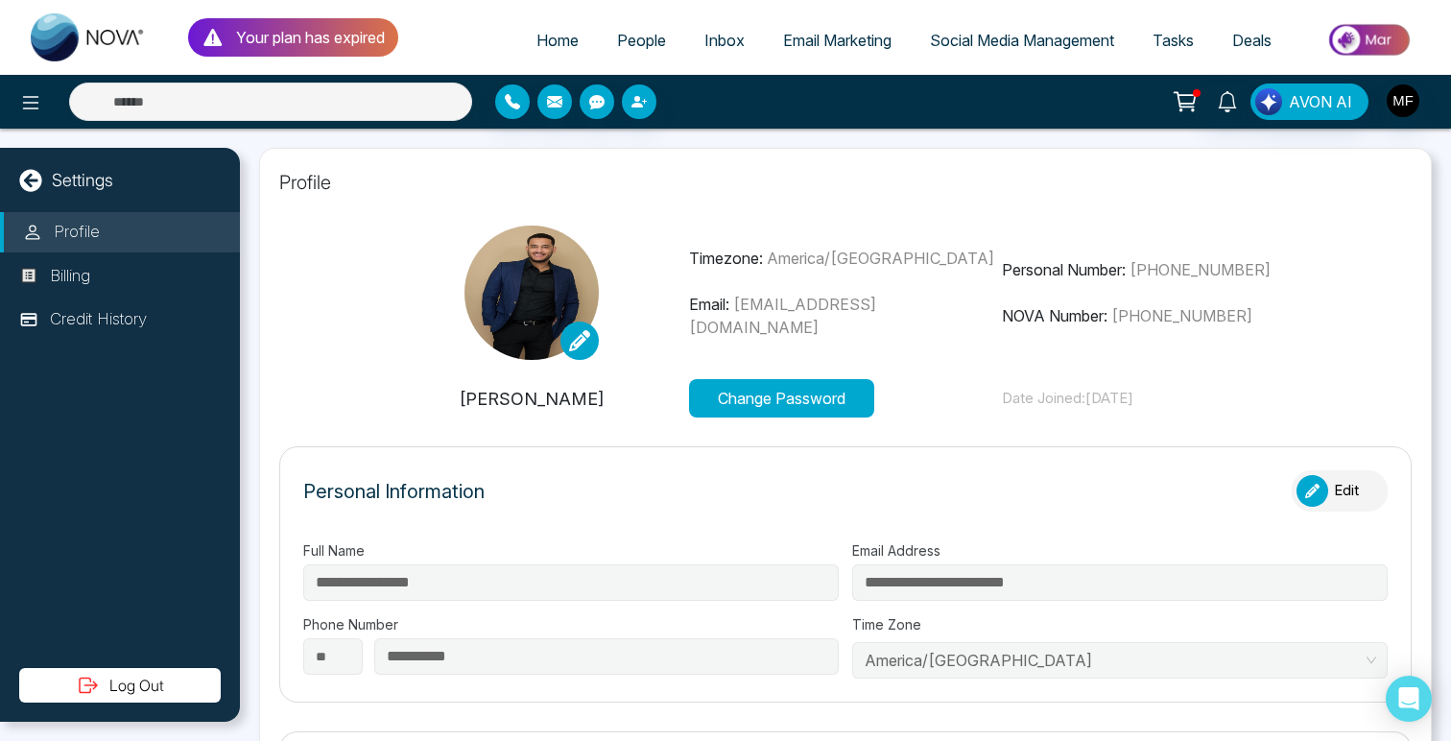
type input "**********"
click at [710, 40] on span "Inbox" at bounding box center [724, 40] width 40 height 19
click at [654, 36] on link "People" at bounding box center [641, 40] width 87 height 36
click at [518, 55] on link "Home" at bounding box center [557, 40] width 81 height 36
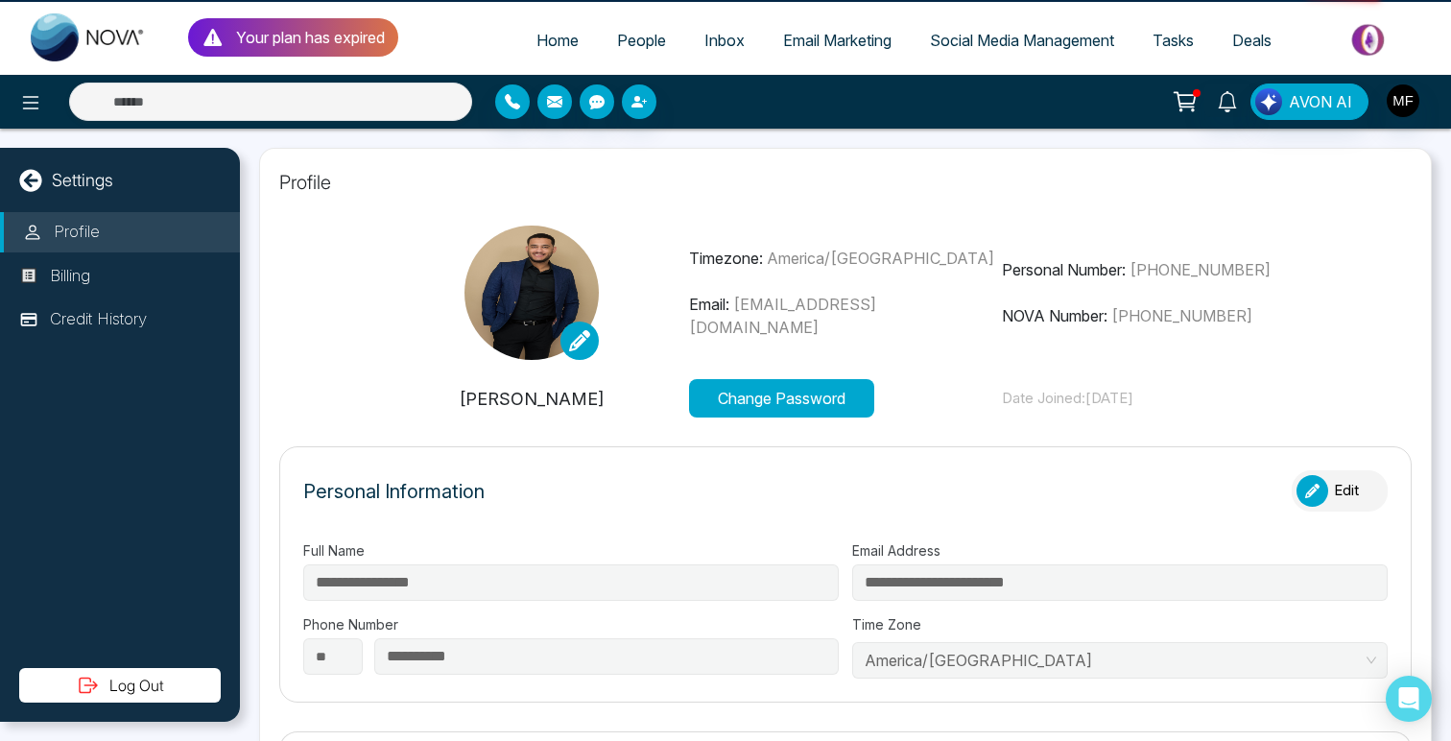
click at [534, 53] on link "Home" at bounding box center [557, 40] width 81 height 36
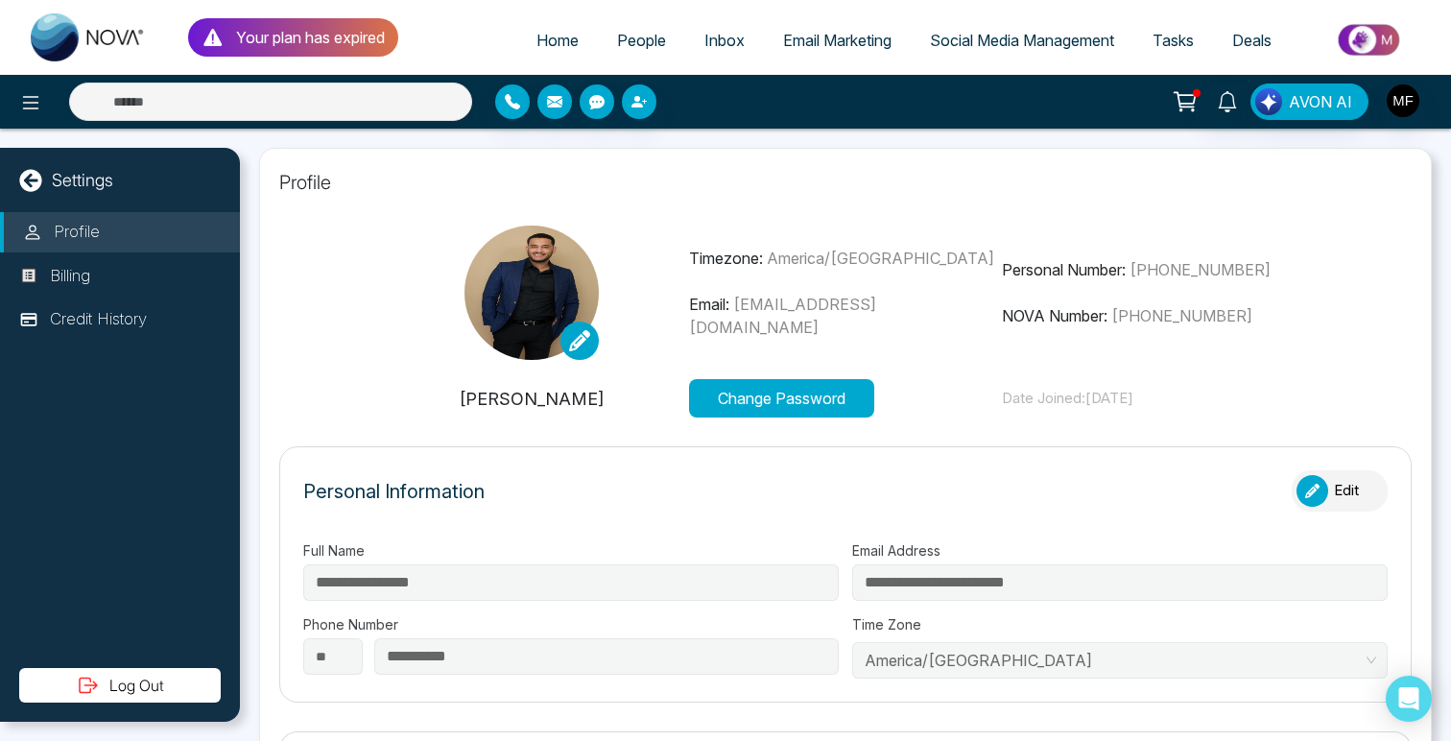
click at [1031, 21] on ul "Home People Inbox Email Marketing Social Media Management Tasks Deals" at bounding box center [918, 41] width 1041 height 53
click at [1014, 50] on link "Social Media Management" at bounding box center [1022, 40] width 223 height 36
click at [1181, 37] on span "Tasks" at bounding box center [1173, 40] width 41 height 19
click at [1271, 41] on span "Deals" at bounding box center [1251, 40] width 39 height 19
click at [43, 107] on button at bounding box center [31, 102] width 38 height 38
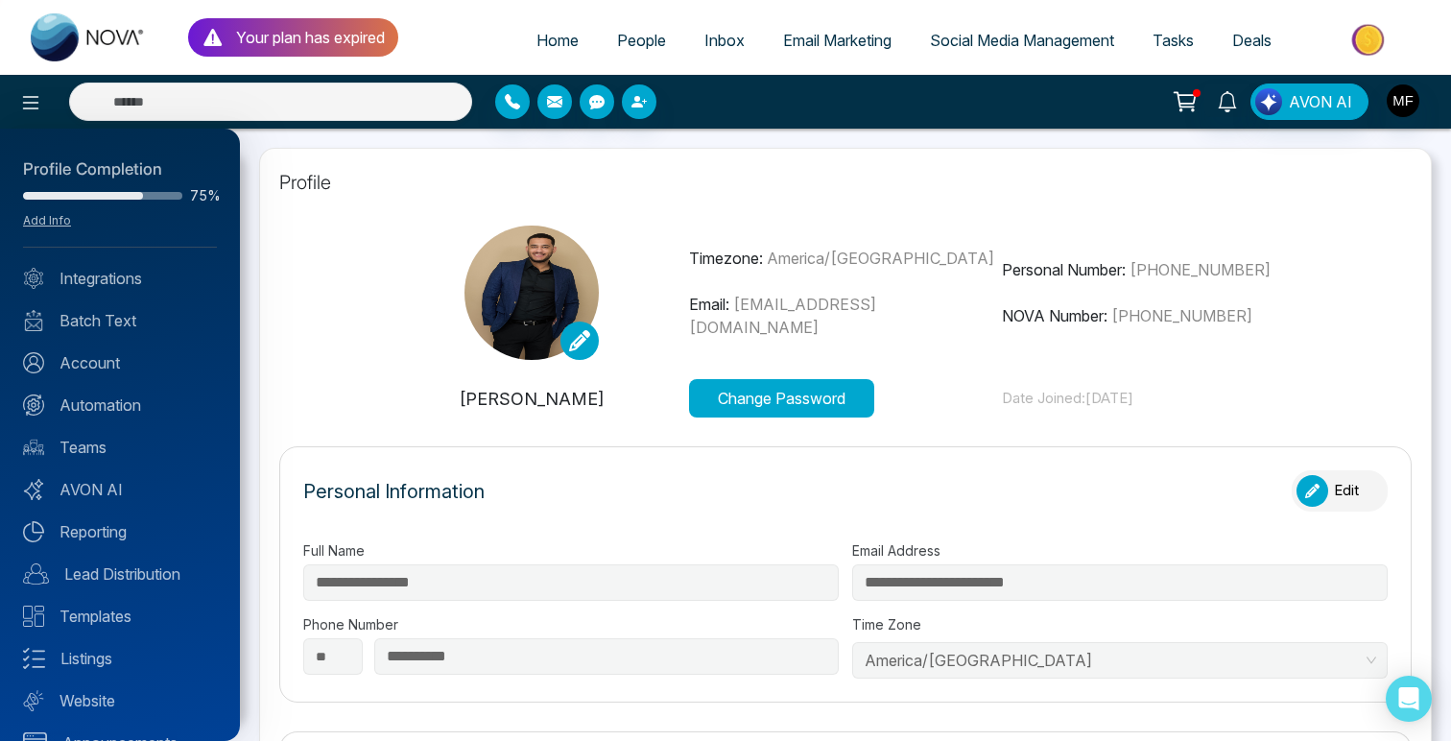
scroll to position [36, 0]
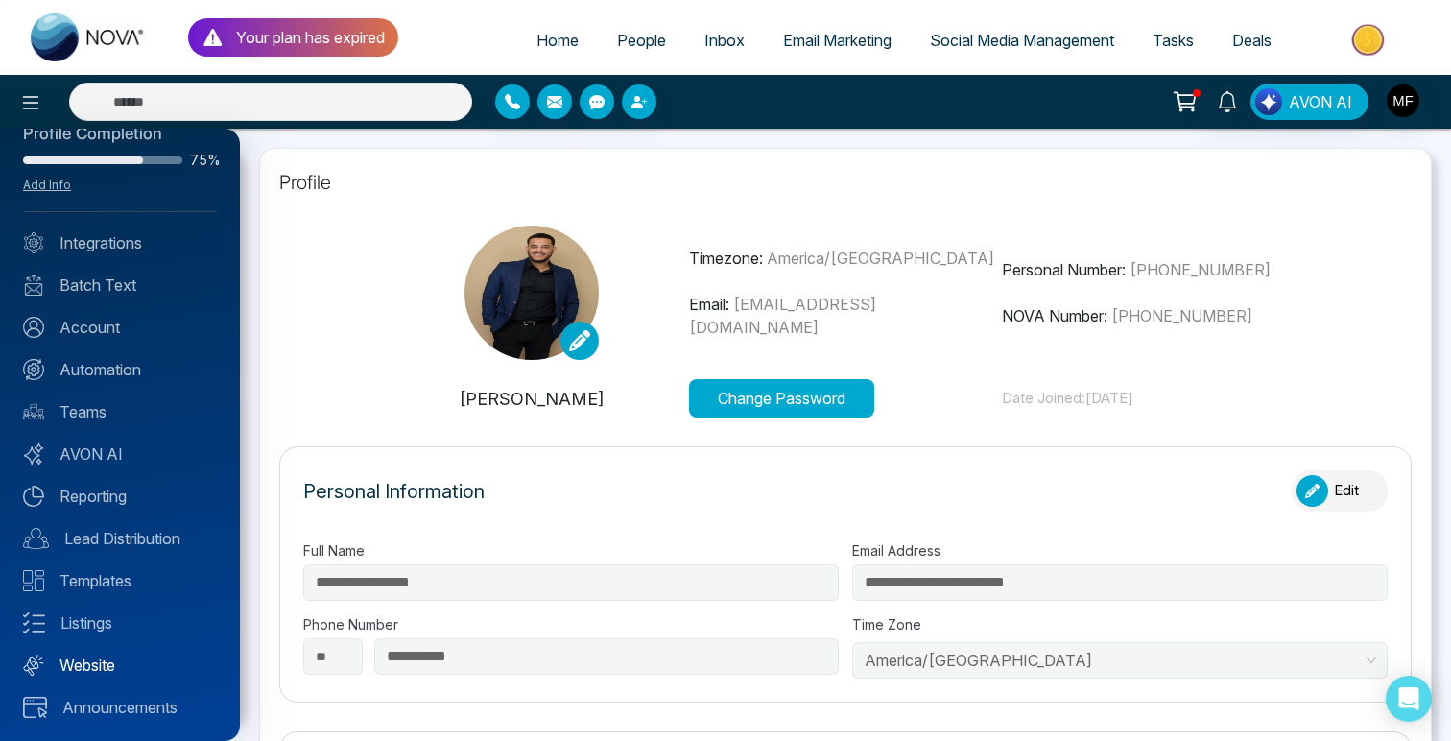
click at [80, 668] on link "Website" at bounding box center [120, 665] width 194 height 23
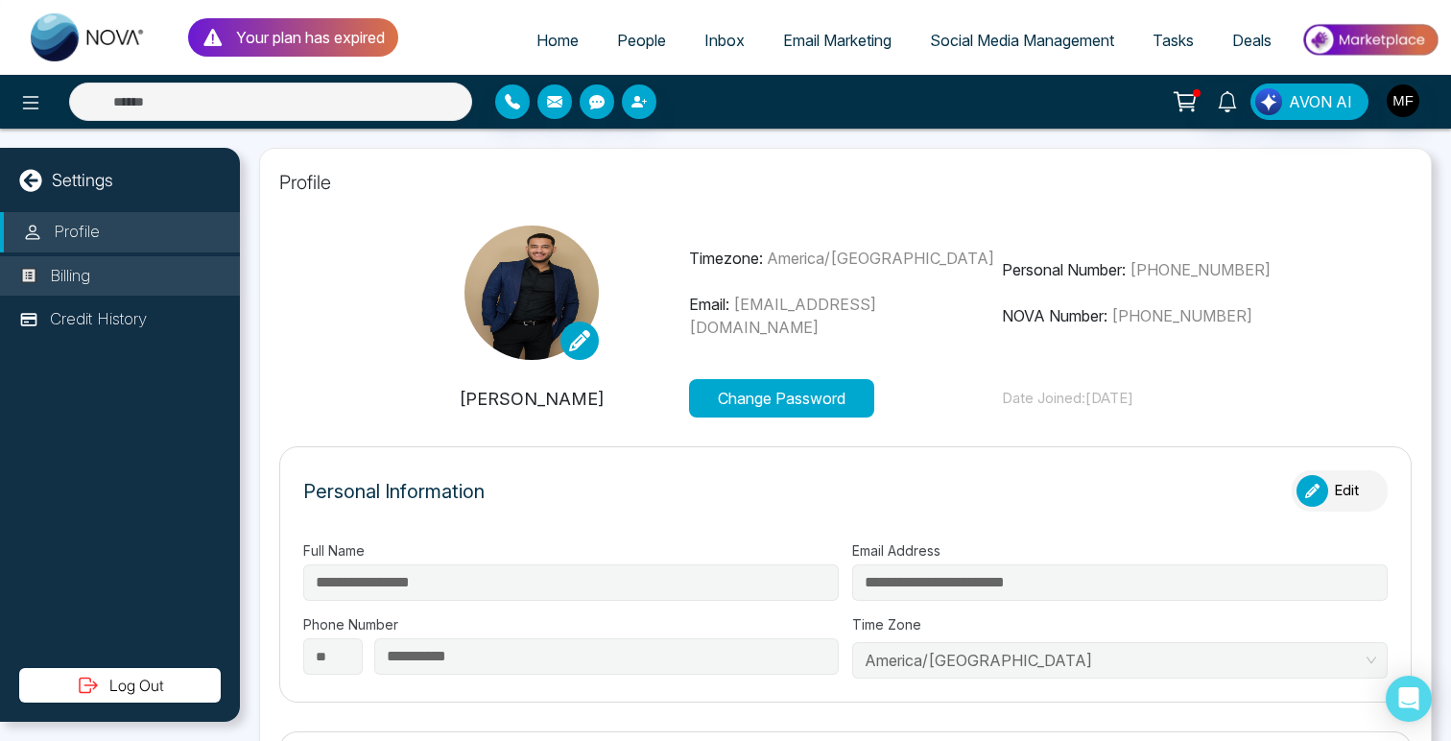
type input "**********"
click at [74, 278] on p "Billing" at bounding box center [70, 276] width 40 height 25
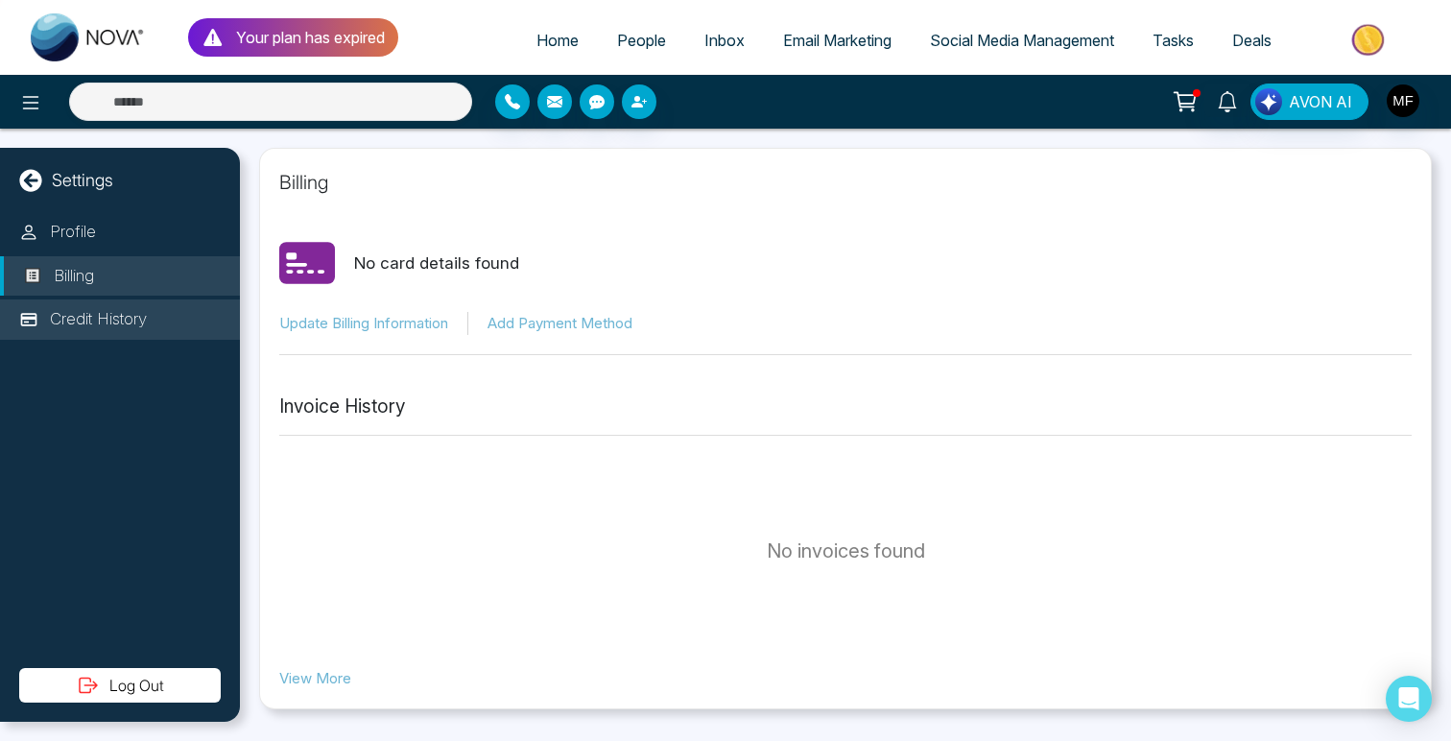
click at [74, 318] on p "Credit History" at bounding box center [98, 319] width 97 height 25
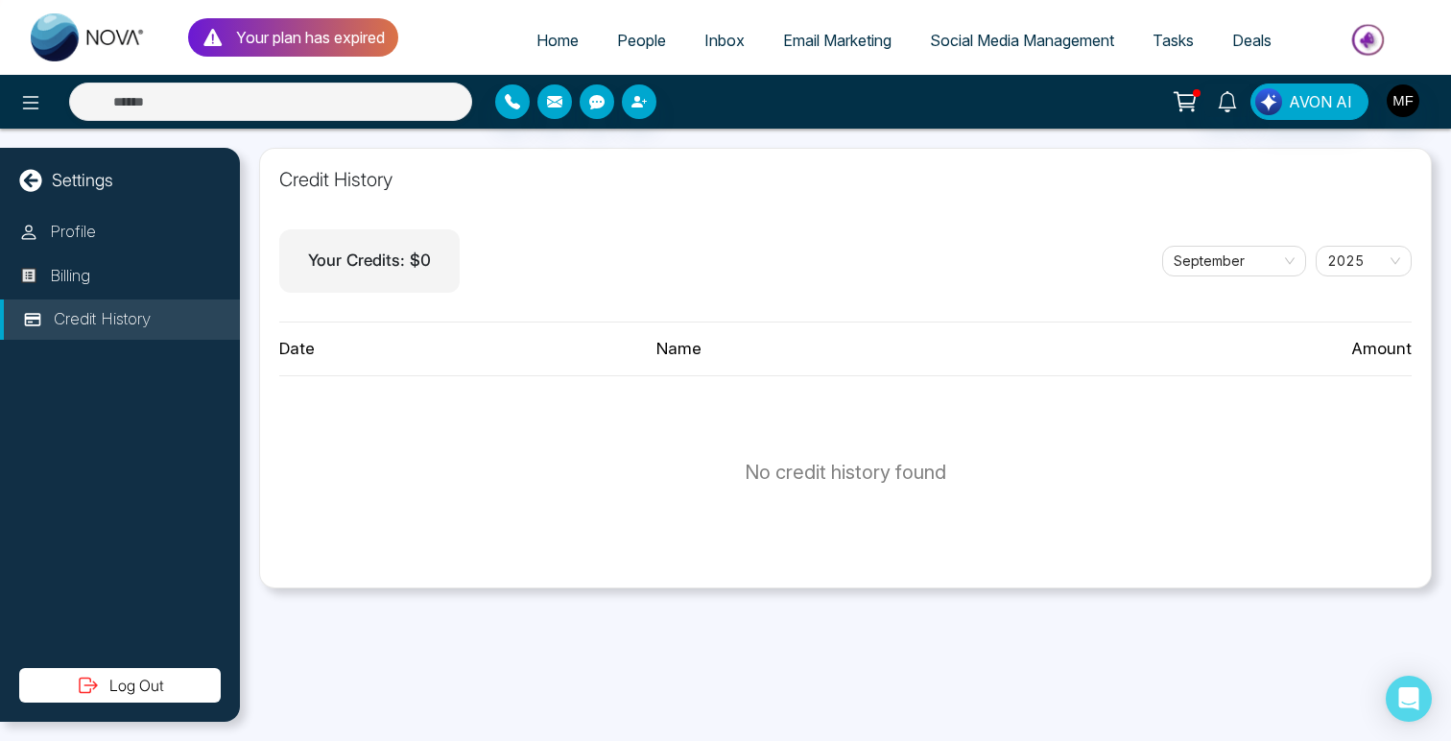
click at [17, 190] on div "Settings" at bounding box center [120, 180] width 240 height 26
click at [24, 182] on icon at bounding box center [30, 180] width 22 height 22
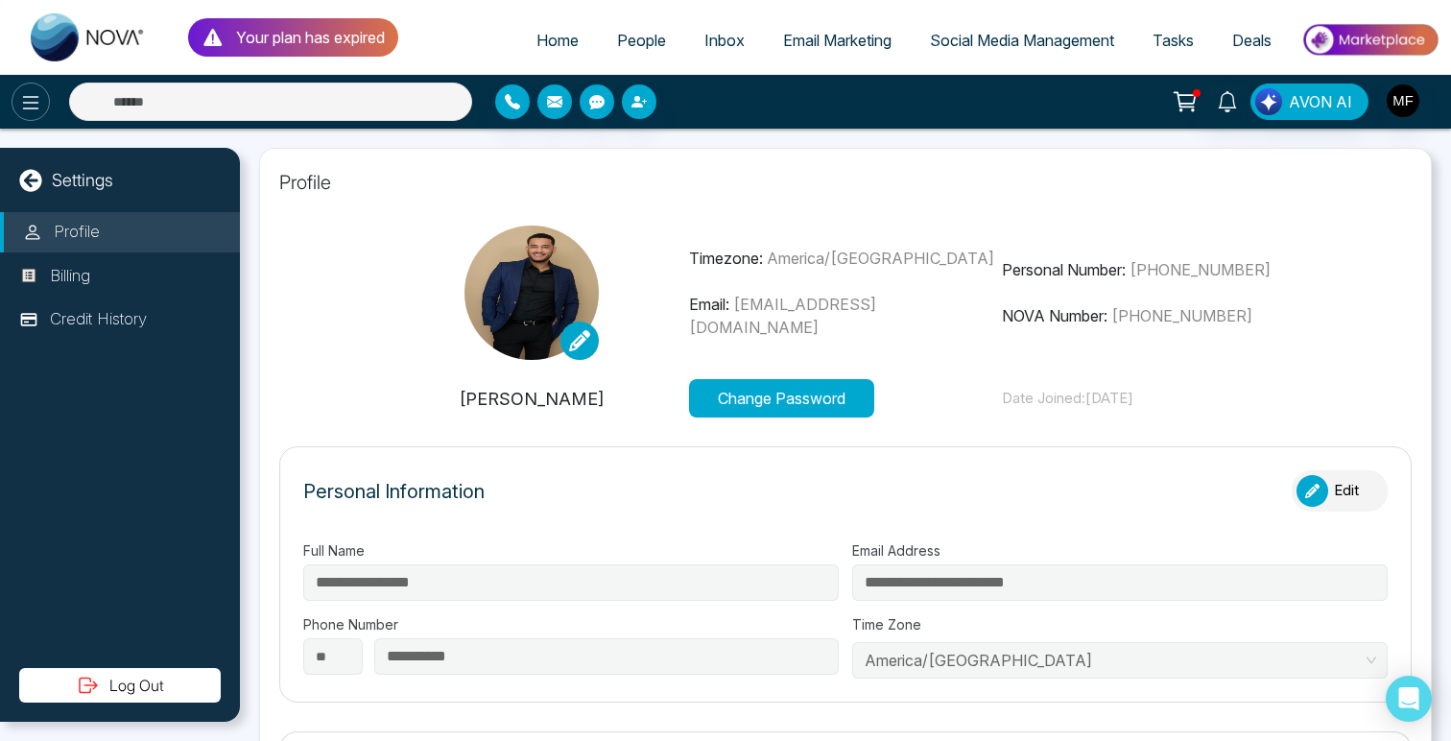
type input "**********"
click at [28, 84] on button at bounding box center [31, 102] width 38 height 38
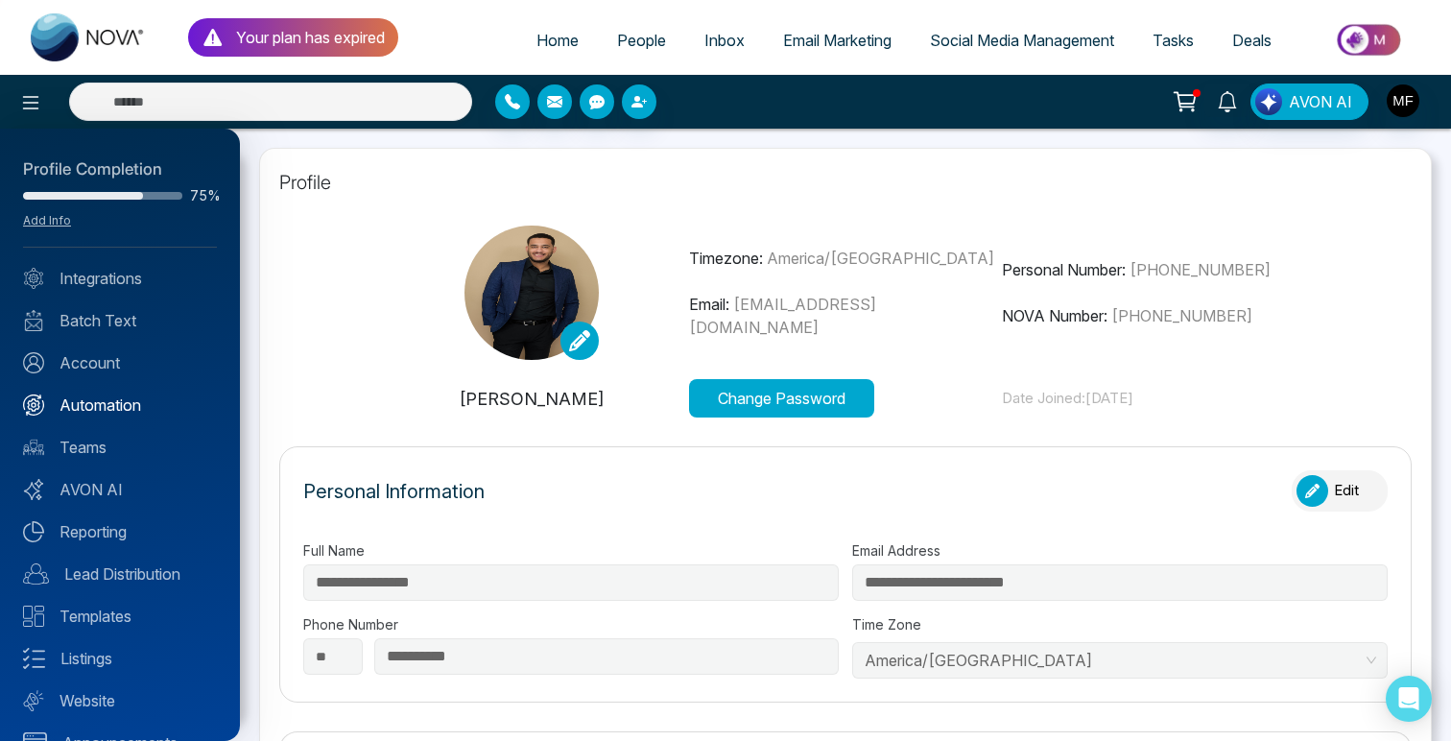
click at [70, 396] on link "Automation" at bounding box center [120, 404] width 194 height 23
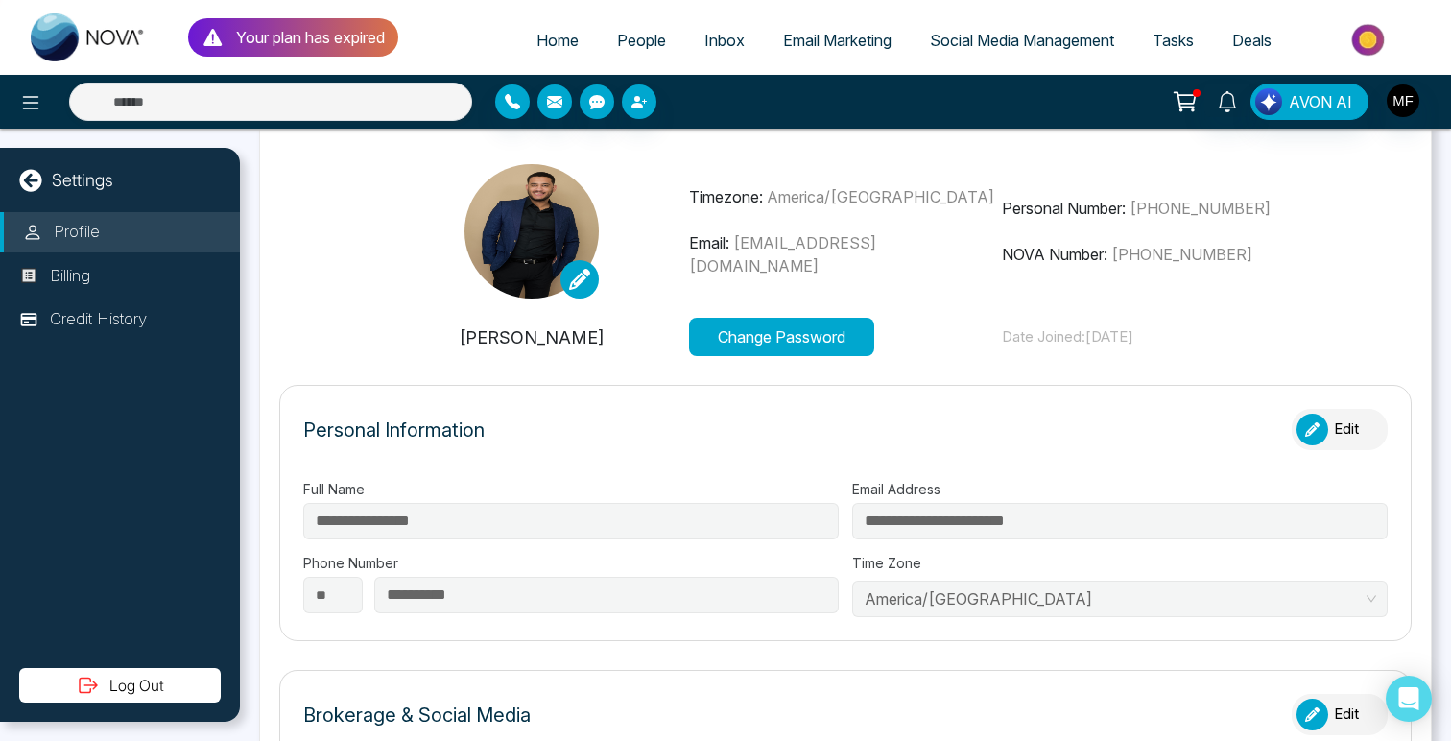
type input "**********"
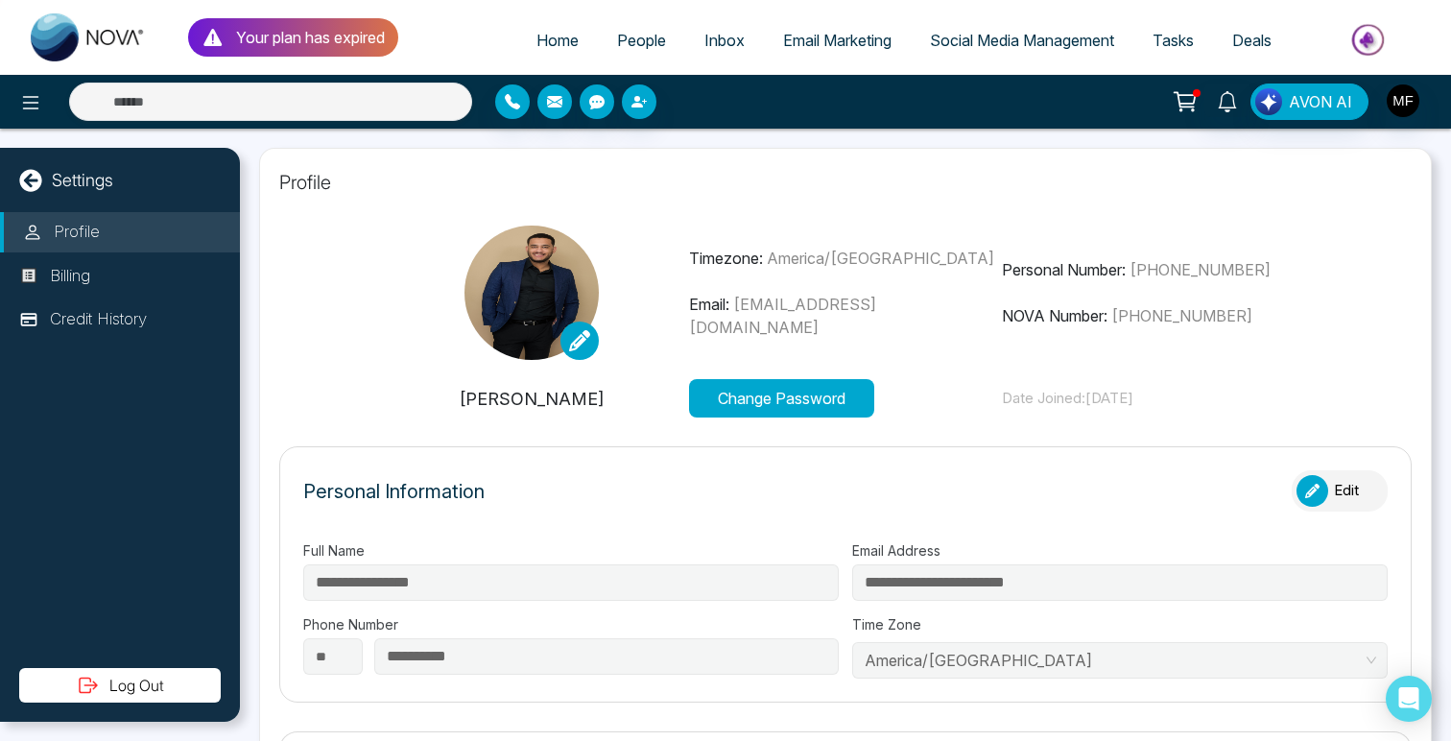
click at [91, 32] on img at bounding box center [88, 37] width 115 height 48
click at [29, 103] on icon at bounding box center [31, 102] width 16 height 13
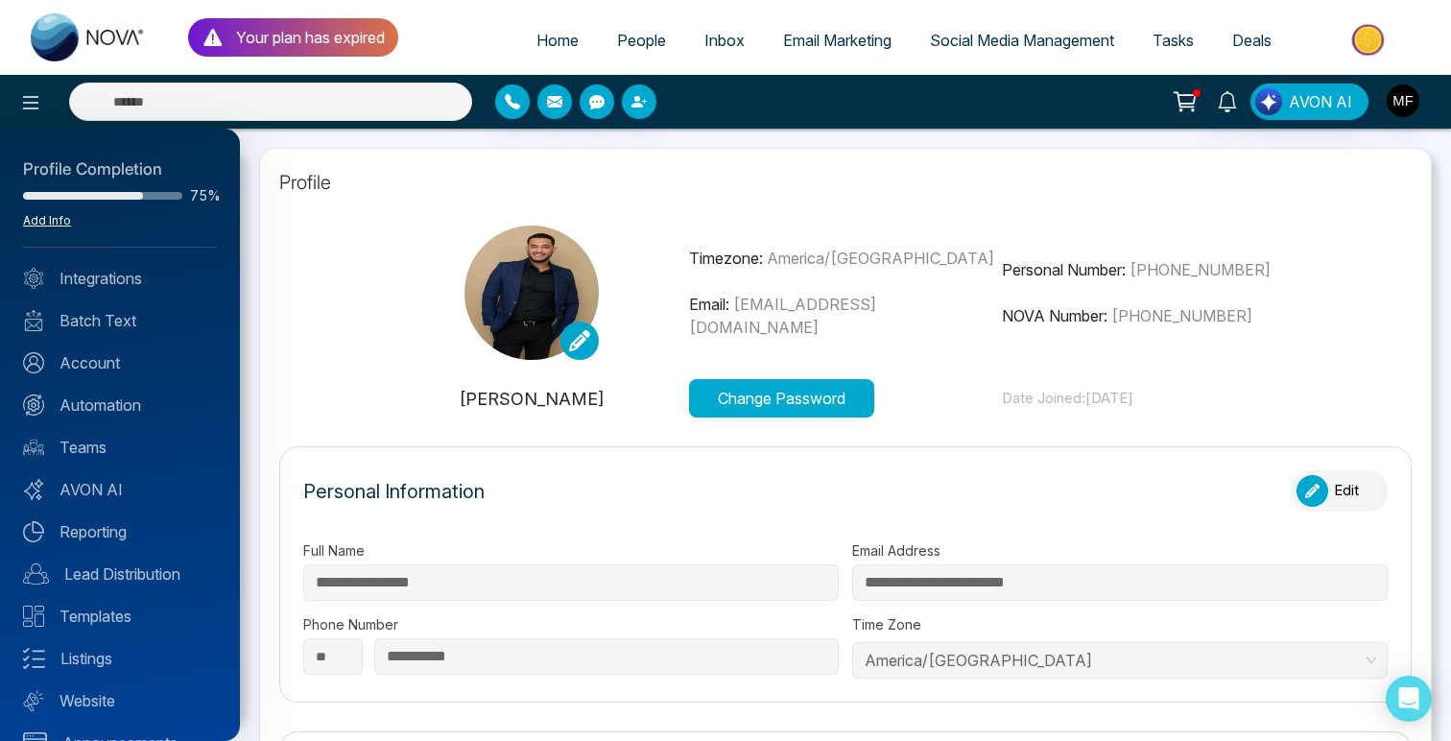
click at [60, 213] on link "Add Info" at bounding box center [47, 220] width 48 height 14
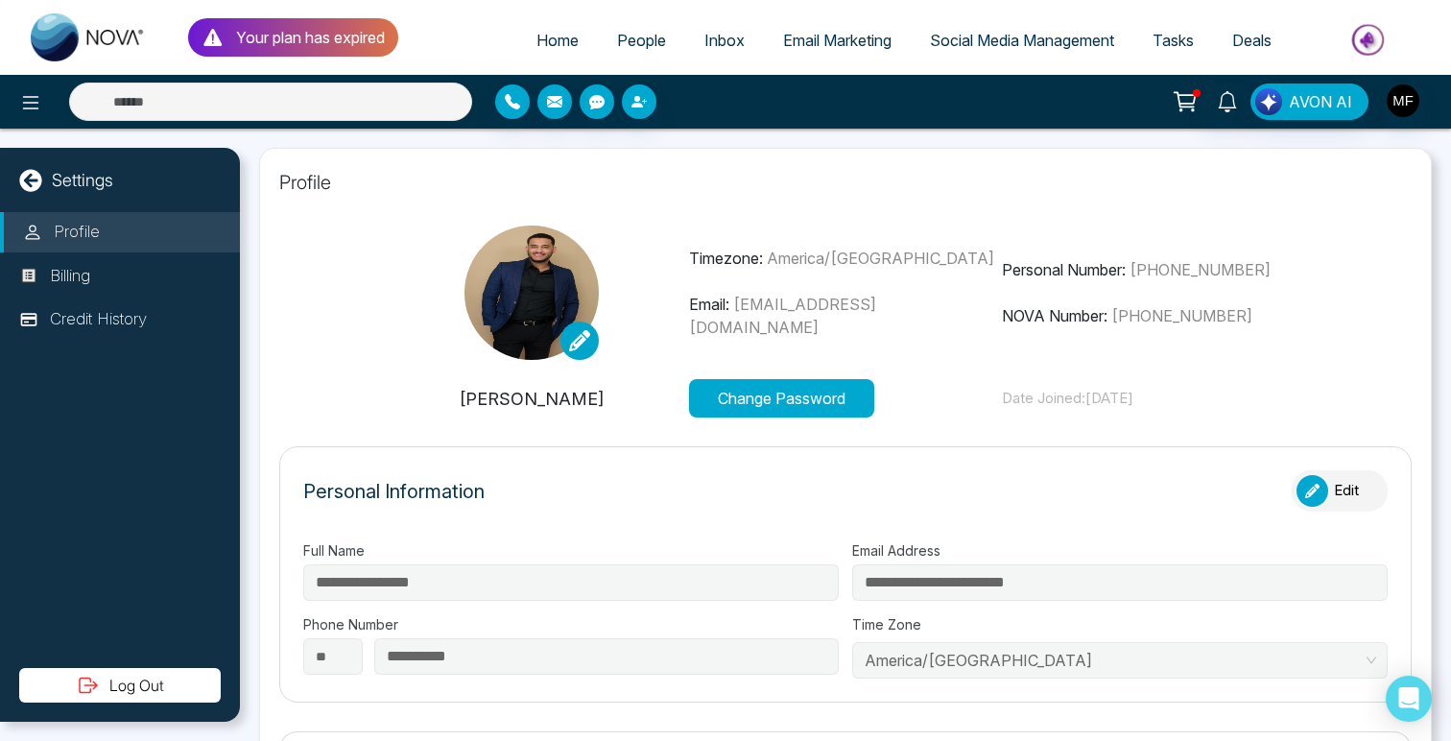
type input "**********"
click at [28, 169] on icon at bounding box center [30, 180] width 23 height 23
type input "**********"
click at [1400, 106] on img "button" at bounding box center [1403, 100] width 33 height 33
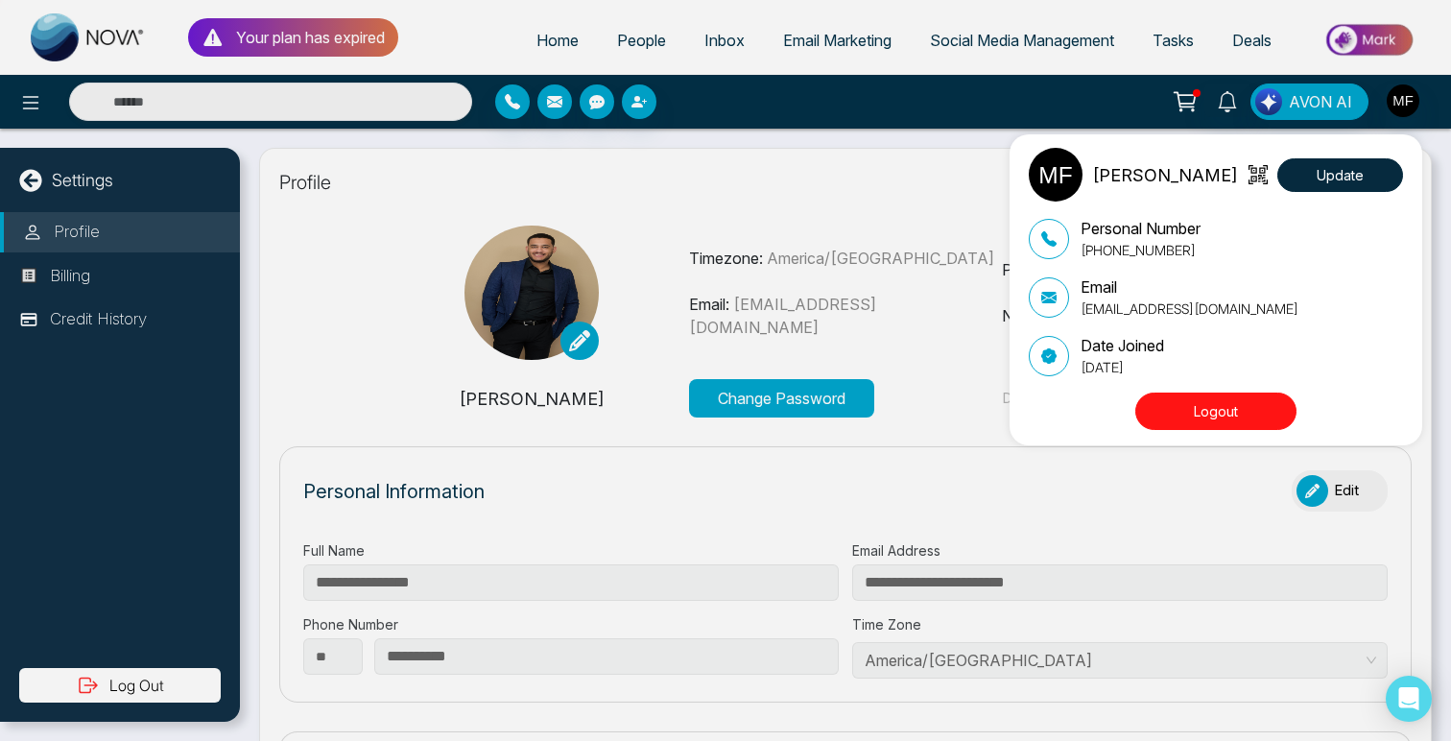
click at [1072, 178] on img at bounding box center [1056, 175] width 54 height 54
click at [551, 383] on div "Marwen Ferchichi Update Personal Number +14384598840 Email bourbagonestop@gmail…" at bounding box center [725, 370] width 1451 height 741
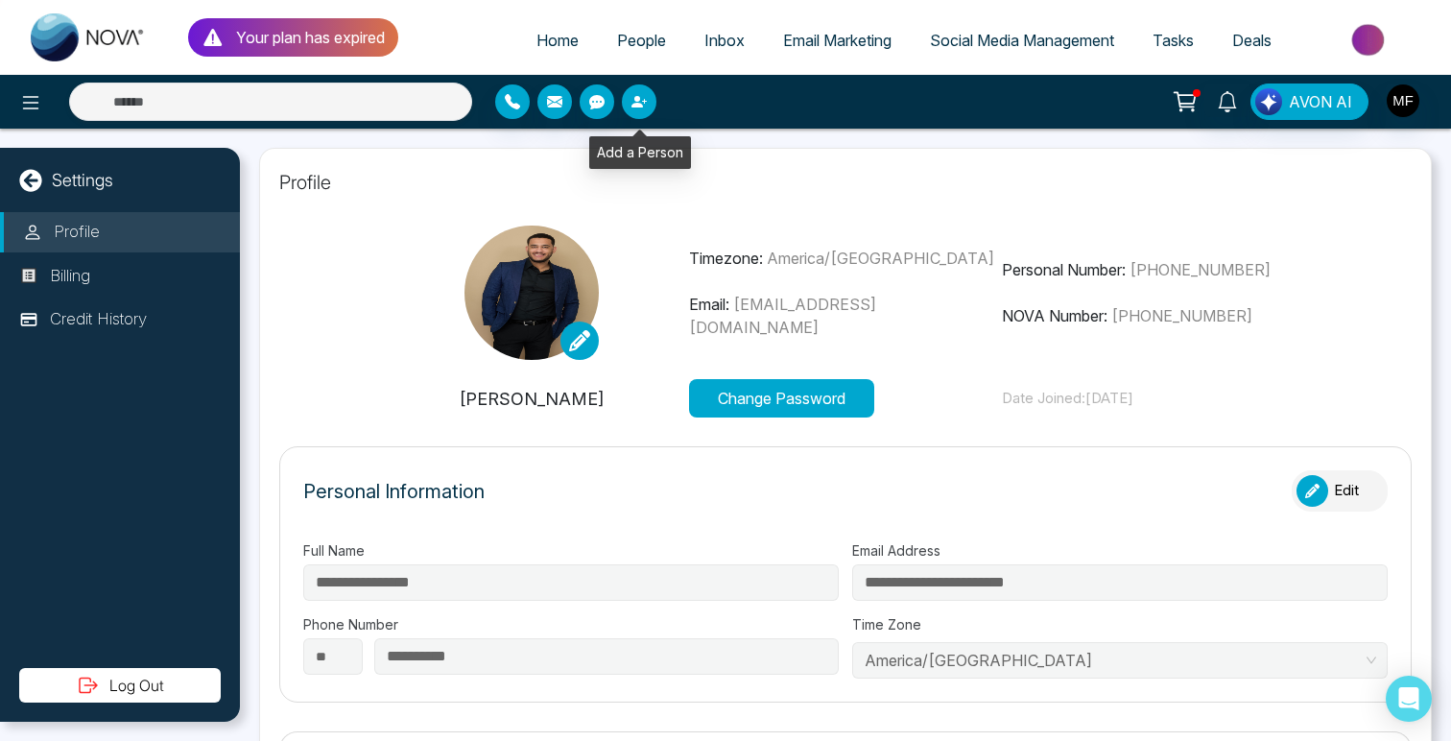
click at [639, 102] on icon "button" at bounding box center [639, 101] width 15 height 15
click at [597, 103] on icon "button" at bounding box center [596, 102] width 15 height 14
click at [561, 106] on icon "button" at bounding box center [554, 101] width 15 height 15
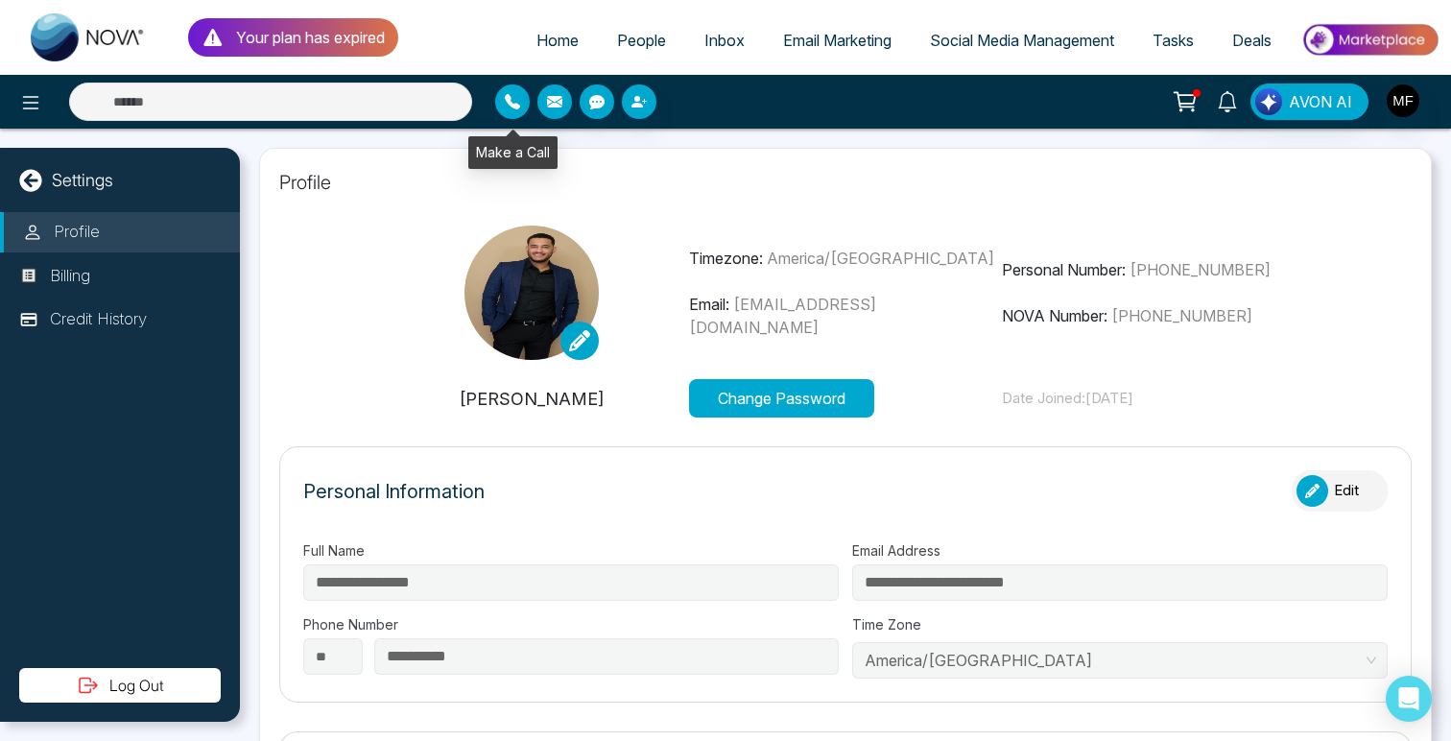
click at [520, 108] on button "button" at bounding box center [512, 101] width 35 height 35
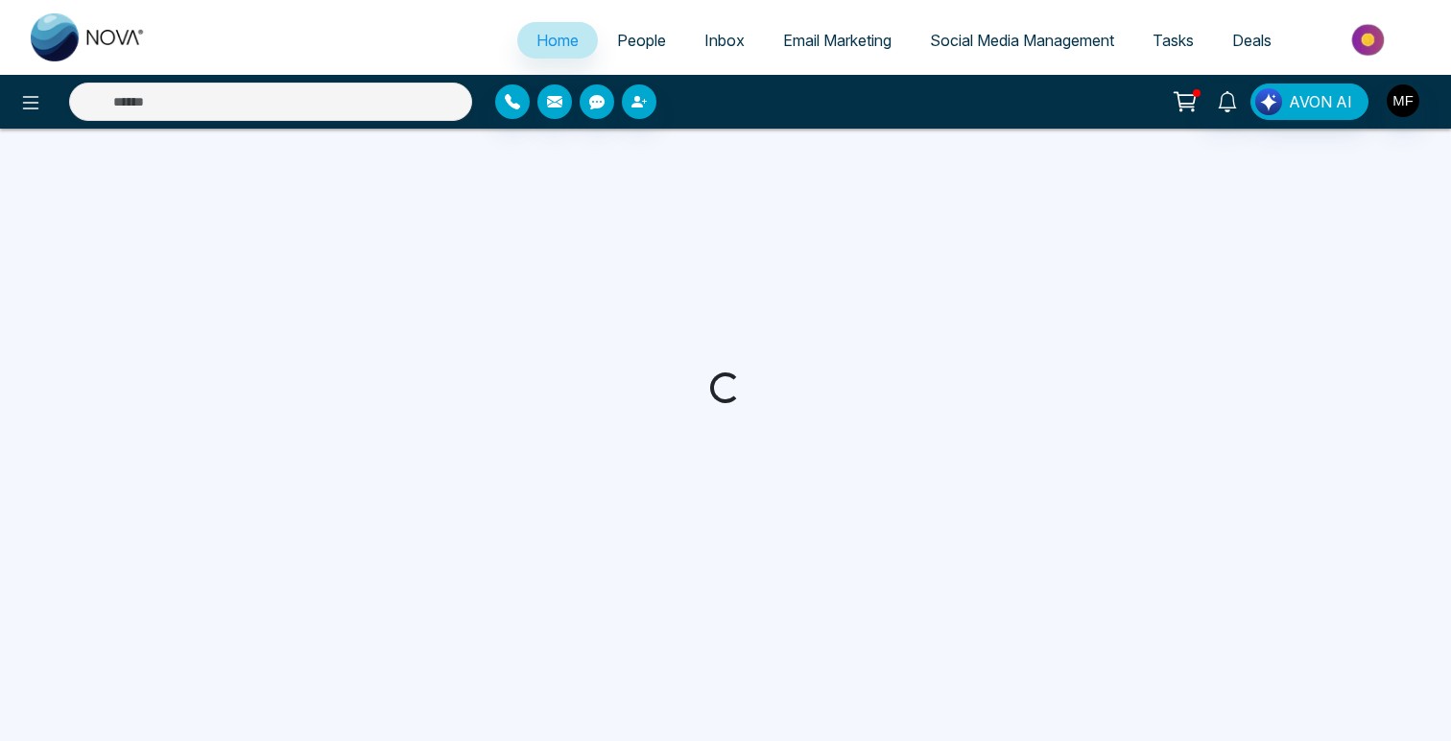
select select "*"
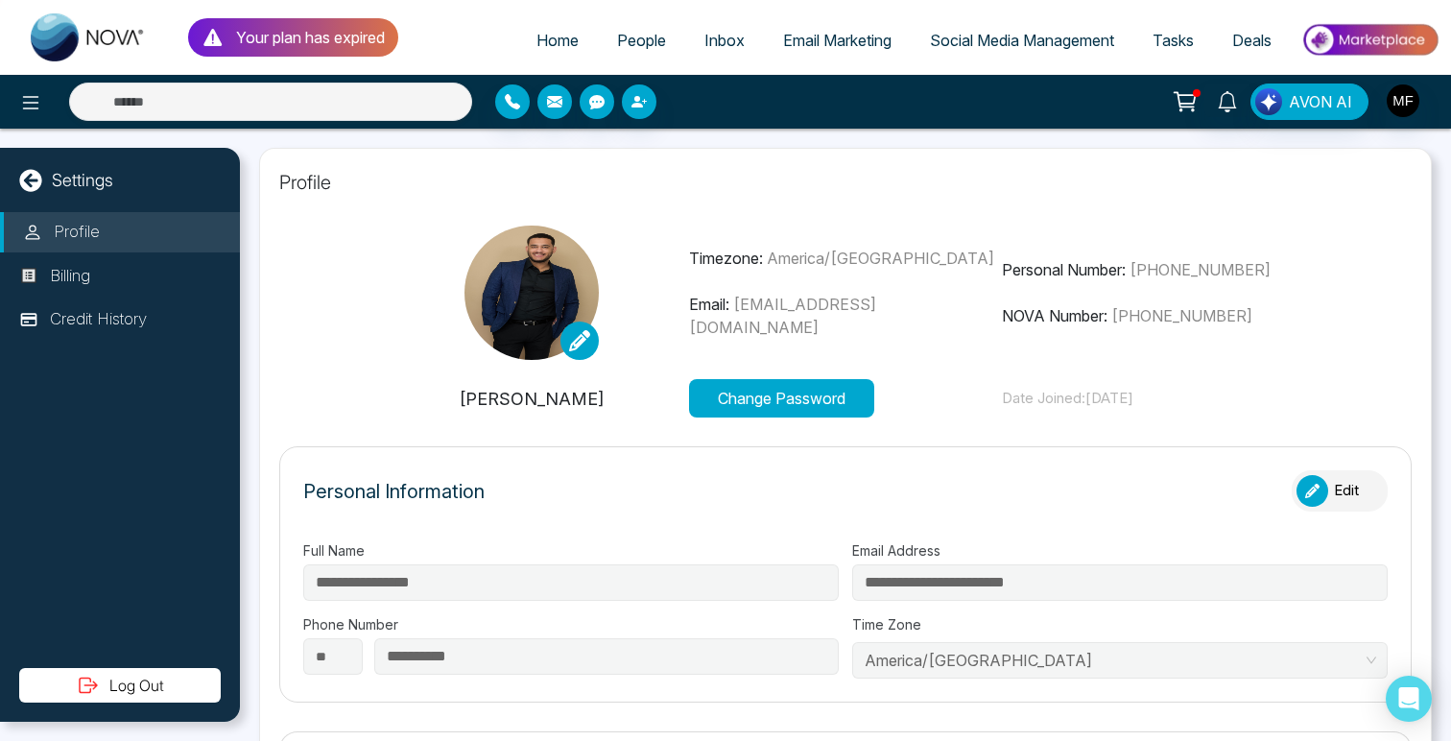
type input "**********"
click at [543, 298] on img at bounding box center [532, 293] width 134 height 134
click at [580, 346] on icon at bounding box center [579, 340] width 21 height 21
click at [385, 416] on div "Marwen Ferchichi Change Password Date Joined: August 3, 2025" at bounding box center [845, 398] width 941 height 38
click at [37, 183] on icon at bounding box center [30, 180] width 22 height 22
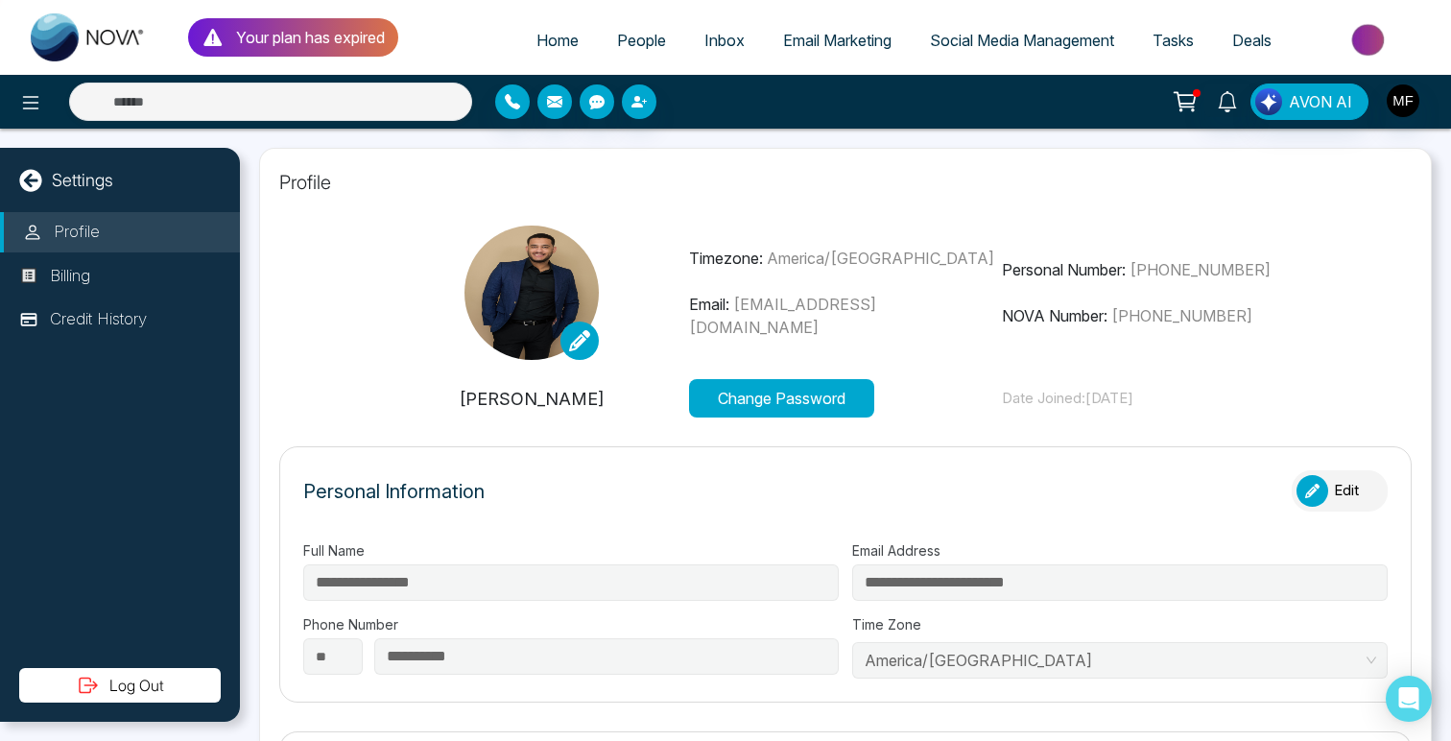
click at [218, 42] on icon at bounding box center [212, 37] width 18 height 17
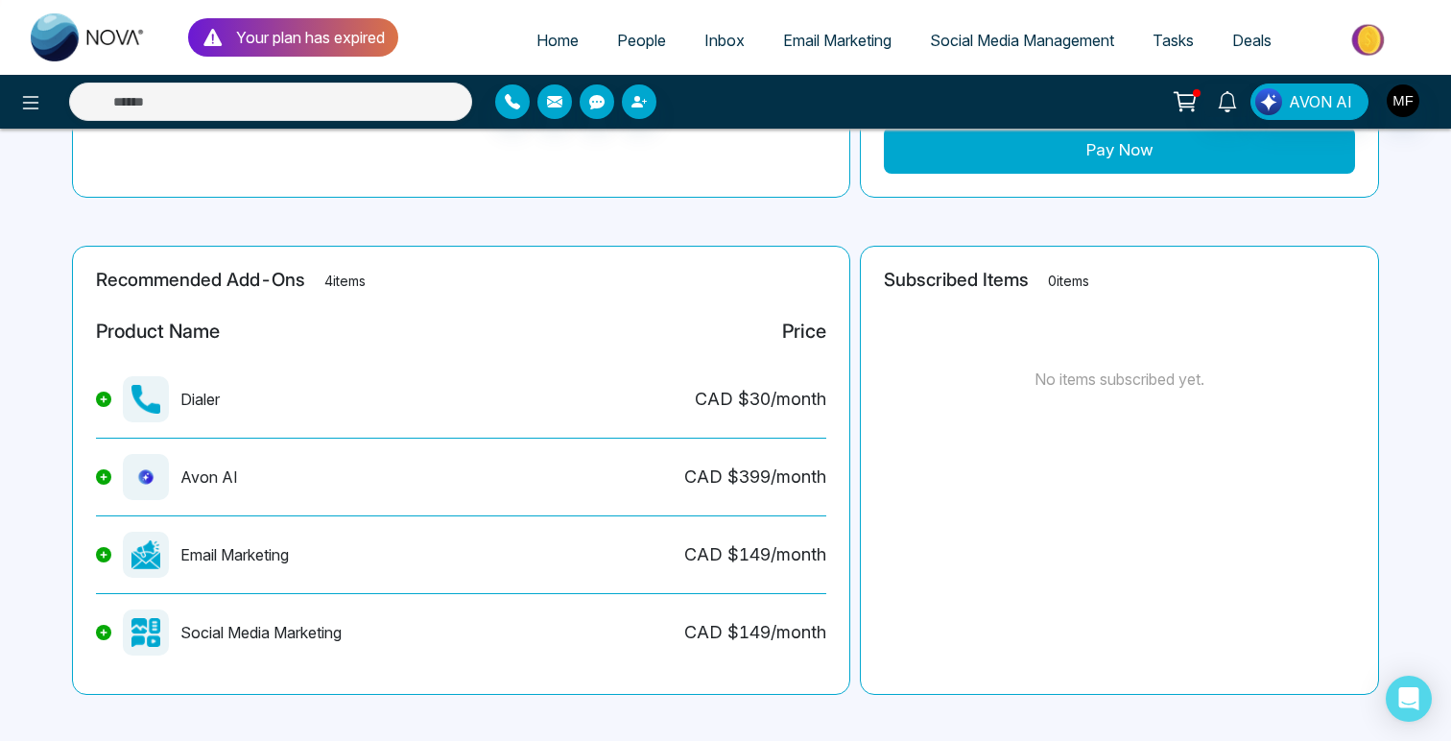
scroll to position [354, 0]
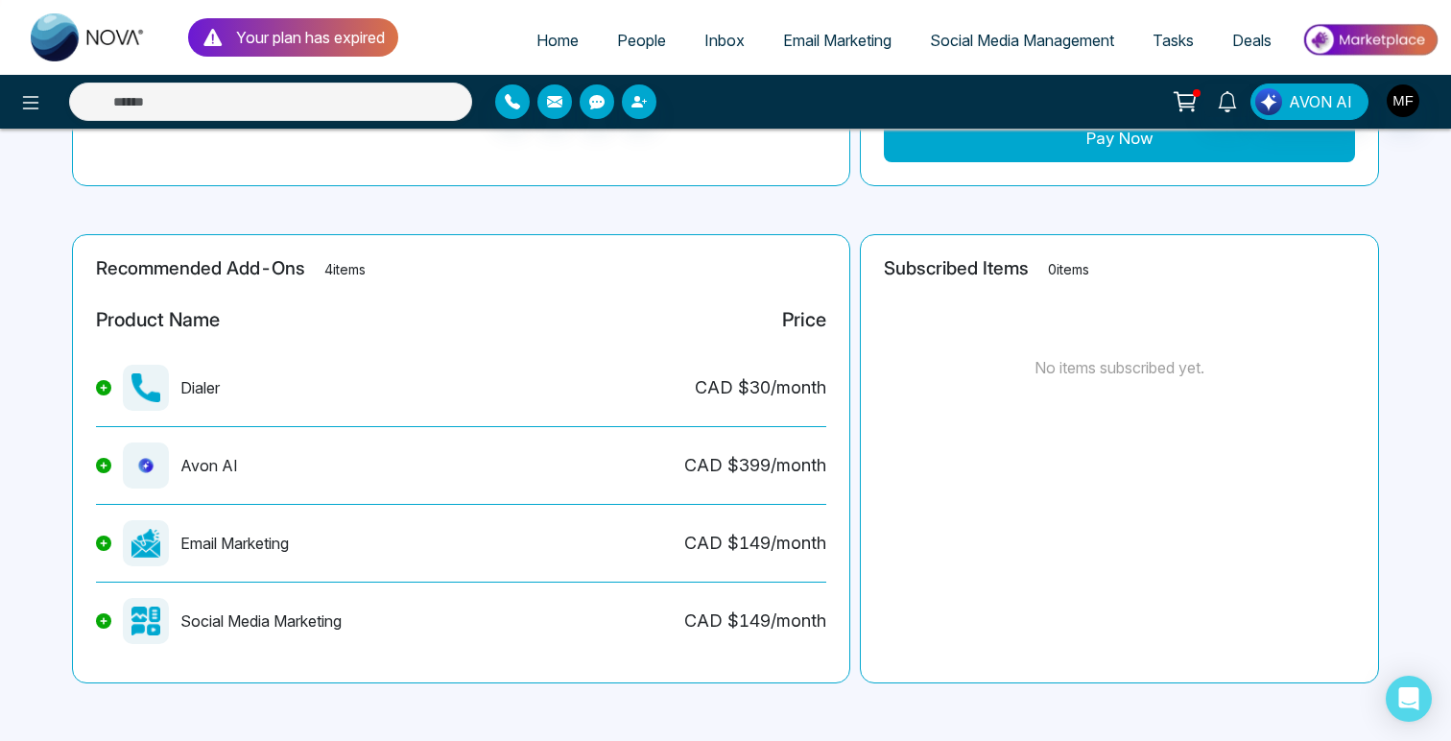
click at [853, 480] on section "Recommended Add-Ons 4 items Product Name Price Dialer CAD $ 30 /month Avon AI C…" at bounding box center [726, 458] width 1298 height 449
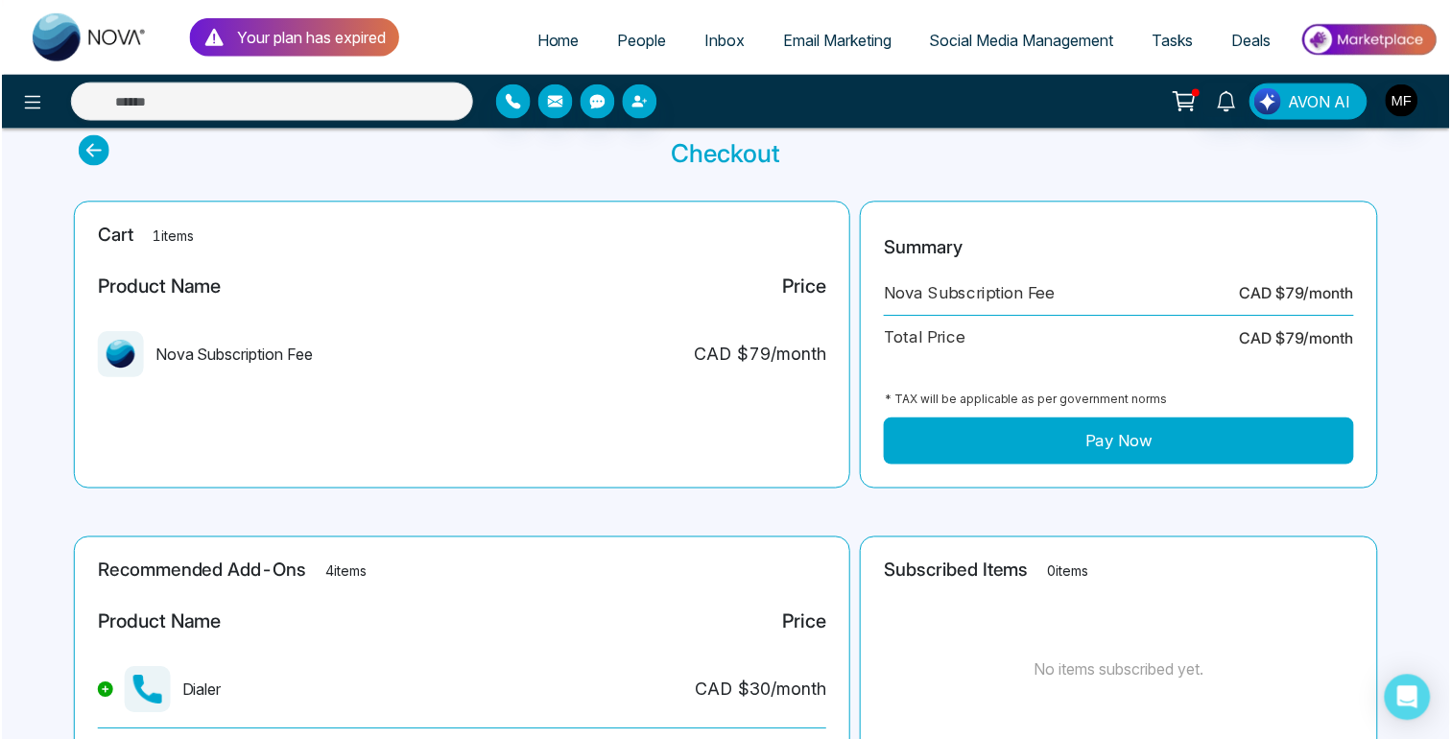
scroll to position [0, 0]
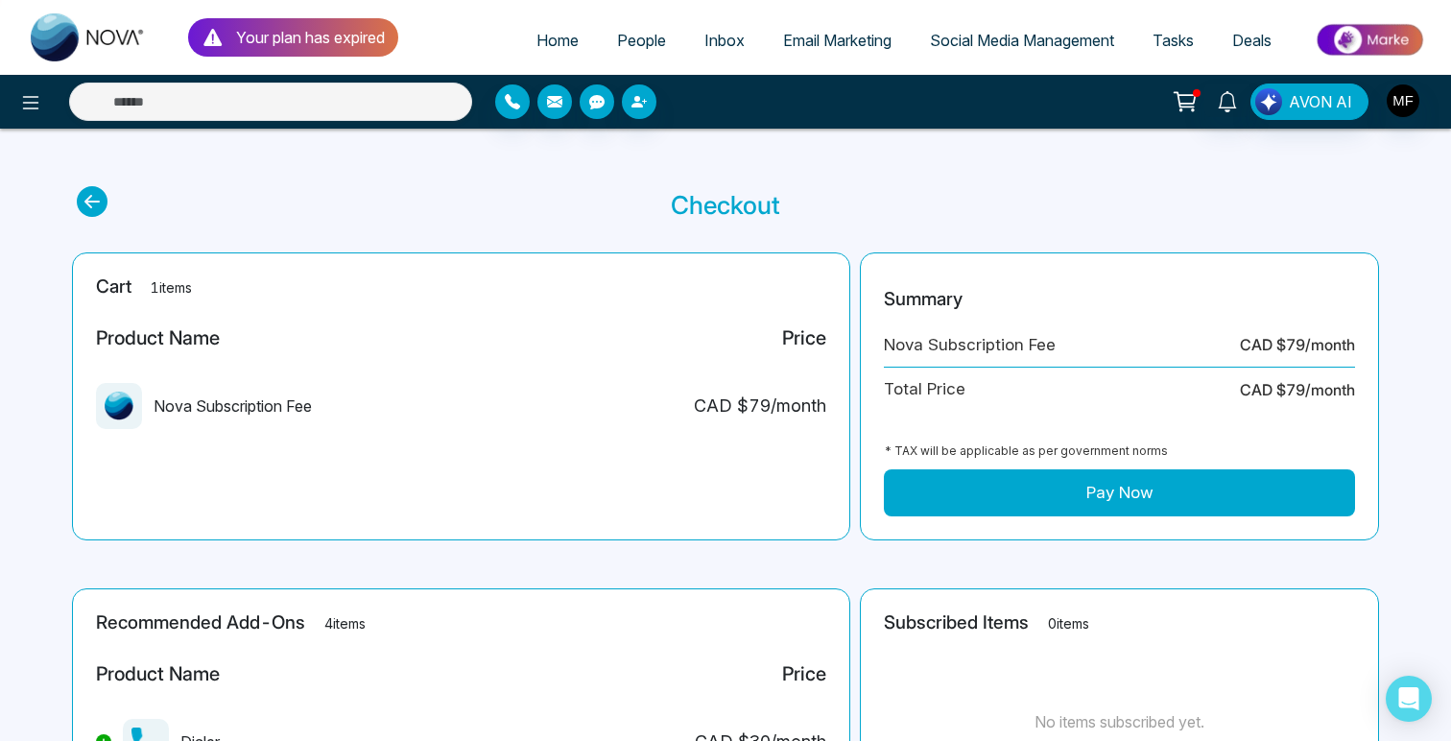
click at [1192, 107] on icon at bounding box center [1185, 101] width 27 height 27
click at [1240, 105] on link at bounding box center [1227, 100] width 46 height 34
click at [1031, 41] on span "Social Media Management" at bounding box center [1022, 40] width 184 height 19
click at [823, 45] on span "Email Marketing" at bounding box center [837, 40] width 108 height 19
click at [709, 34] on span "Inbox" at bounding box center [724, 40] width 40 height 19
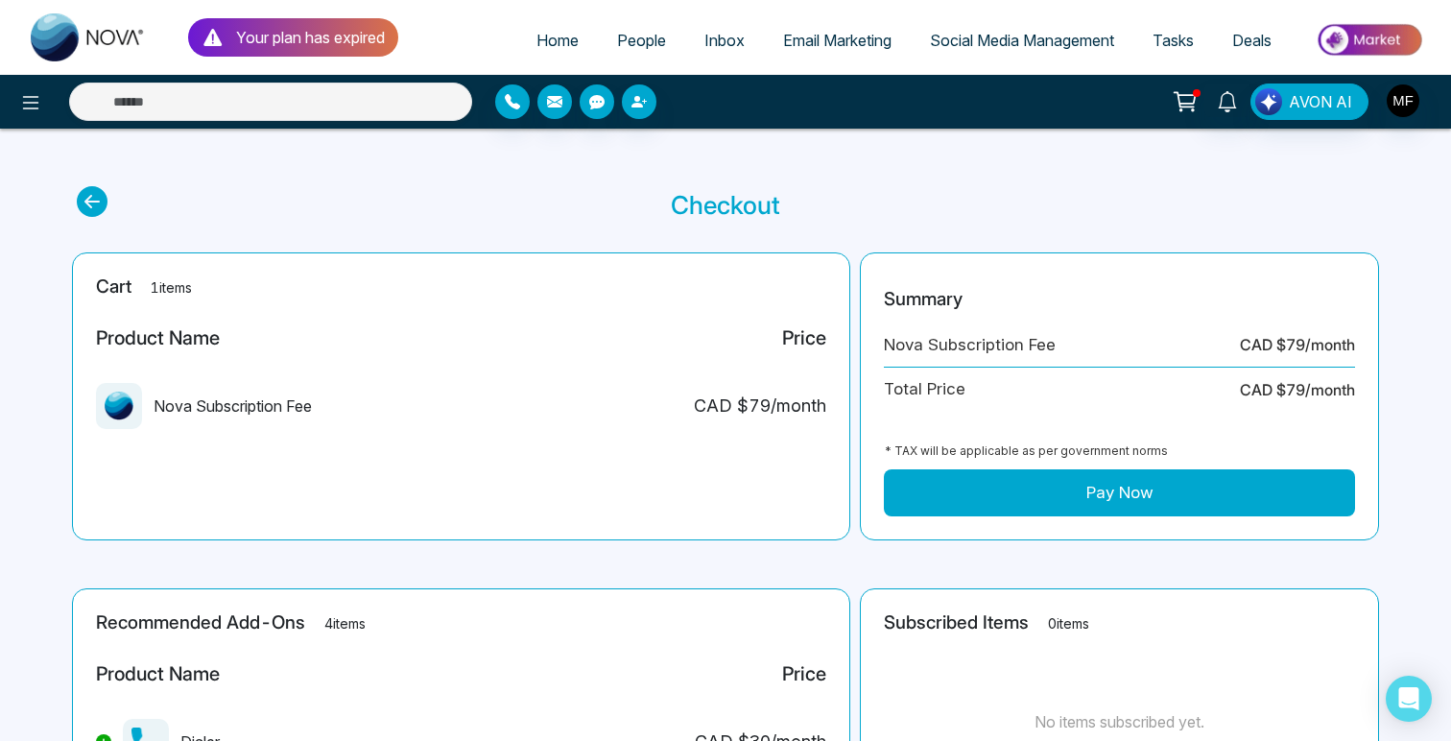
click at [641, 40] on span "People" at bounding box center [641, 40] width 49 height 19
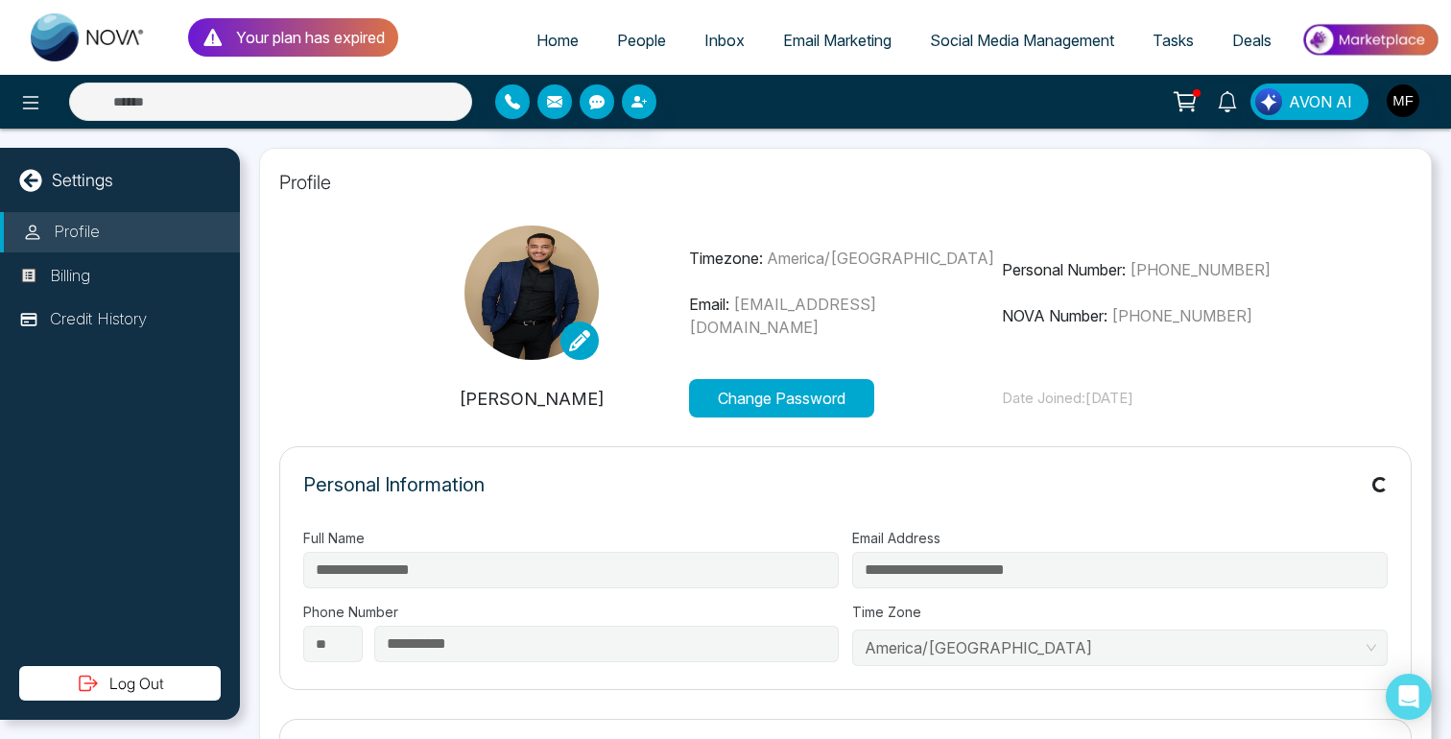
type input "**********"
